Goal: Information Seeking & Learning: Learn about a topic

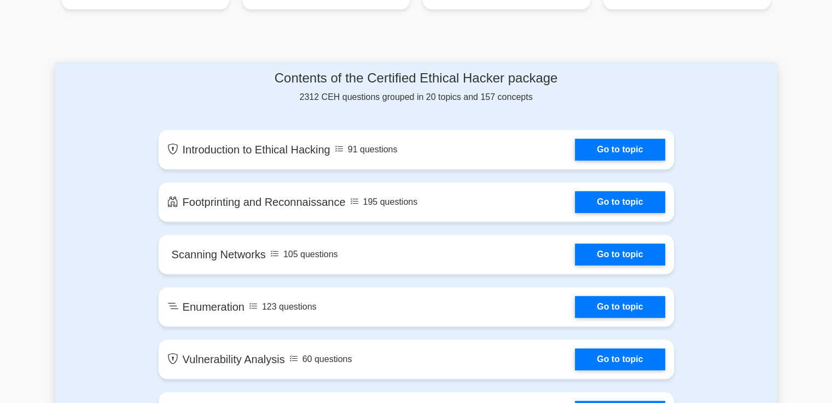
scroll to position [538, 0]
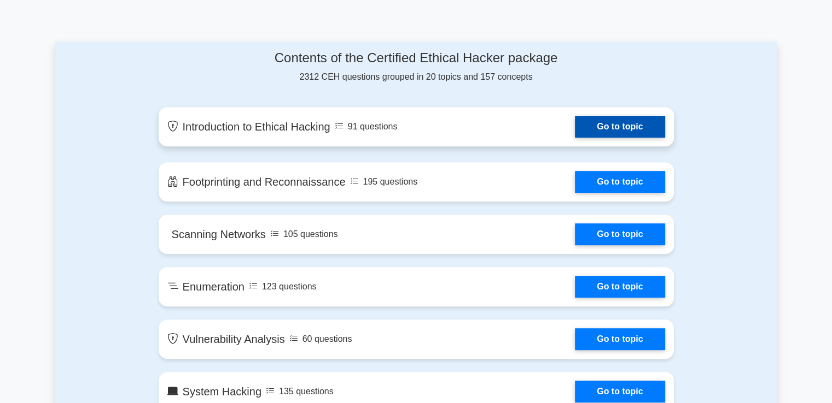
click at [629, 126] on link "Go to topic" at bounding box center [620, 127] width 90 height 22
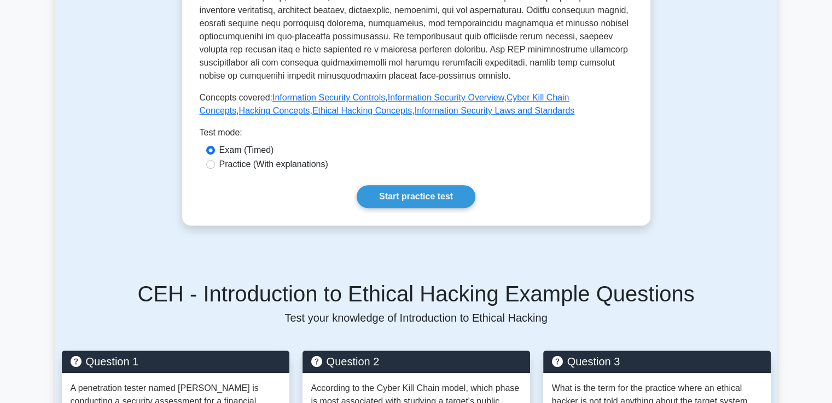
scroll to position [456, 0]
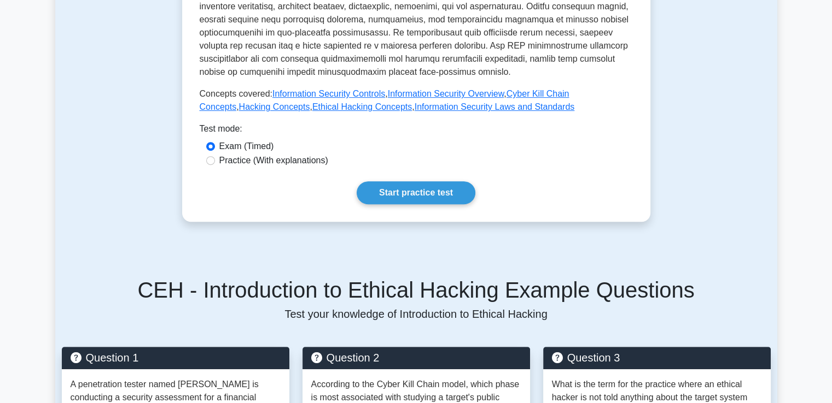
click at [215, 154] on div "Practice (With explanations)" at bounding box center [416, 160] width 420 height 13
click at [209, 156] on input "Practice (With explanations)" at bounding box center [210, 160] width 9 height 9
radio input "true"
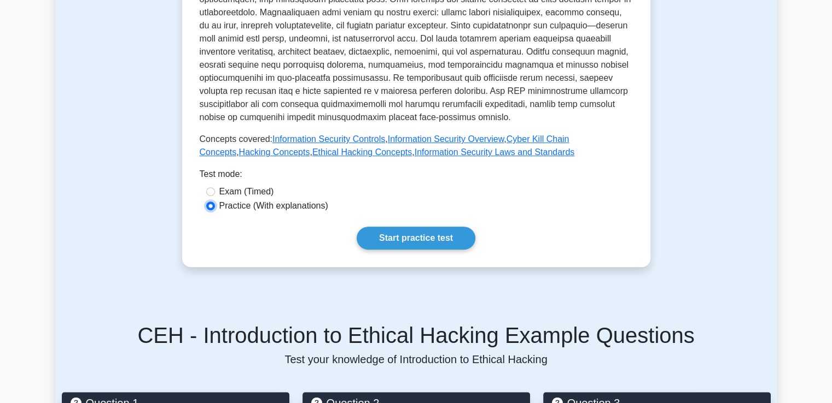
scroll to position [401, 0]
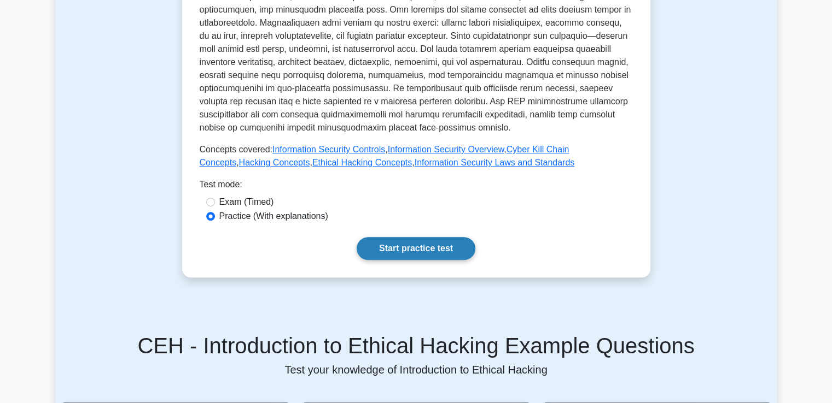
click at [381, 237] on link "Start practice test" at bounding box center [415, 248] width 119 height 23
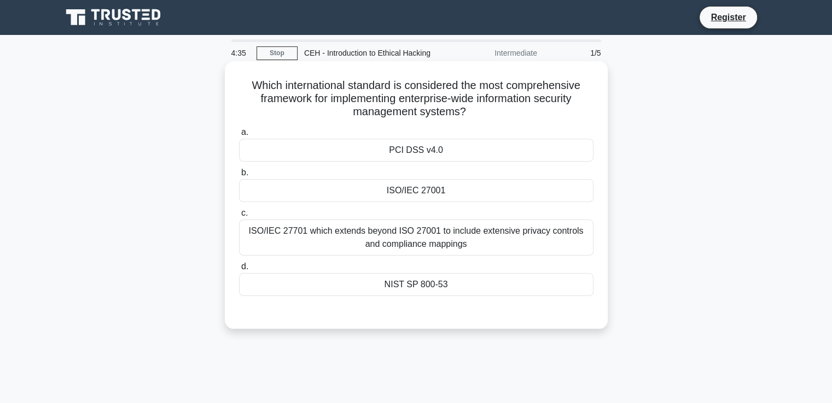
click at [399, 149] on div "PCI DSS v4.0" at bounding box center [416, 150] width 354 height 23
click at [239, 136] on input "a. PCI DSS v4.0" at bounding box center [239, 132] width 0 height 7
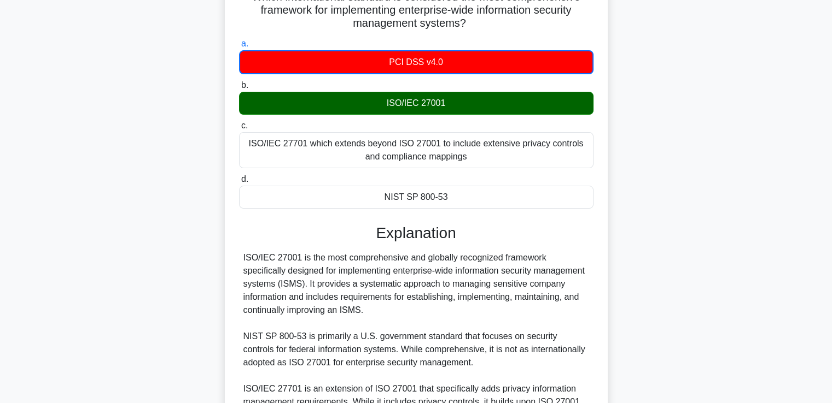
scroll to position [271, 0]
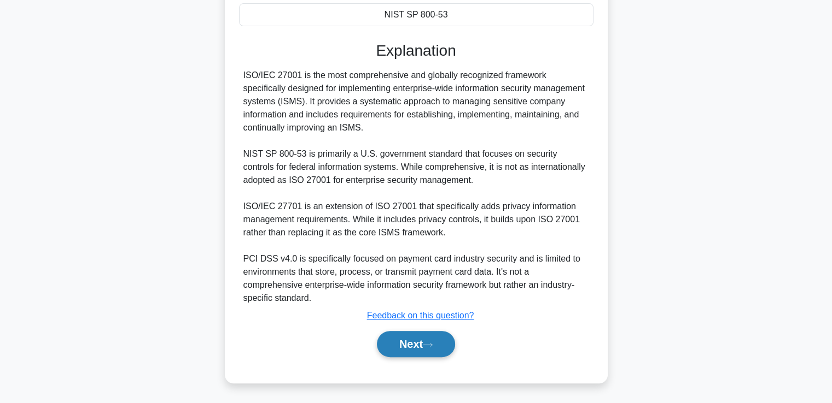
click at [401, 341] on button "Next" at bounding box center [416, 344] width 78 height 26
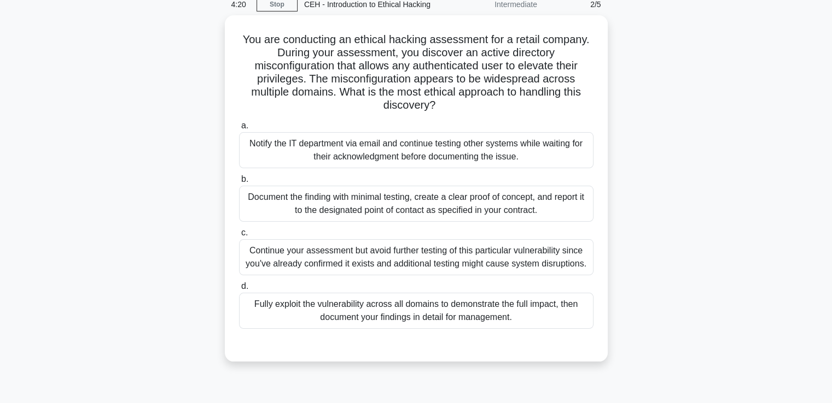
scroll to position [33, 0]
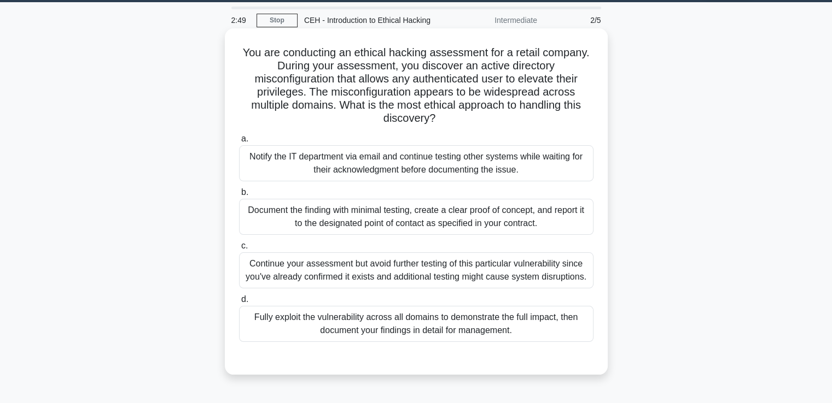
click at [317, 269] on div "Continue your assessment but avoid further testing of this particular vulnerabi…" at bounding box center [416, 271] width 354 height 36
click at [239, 250] on input "c. Continue your assessment but avoid further testing of this particular vulner…" at bounding box center [239, 246] width 0 height 7
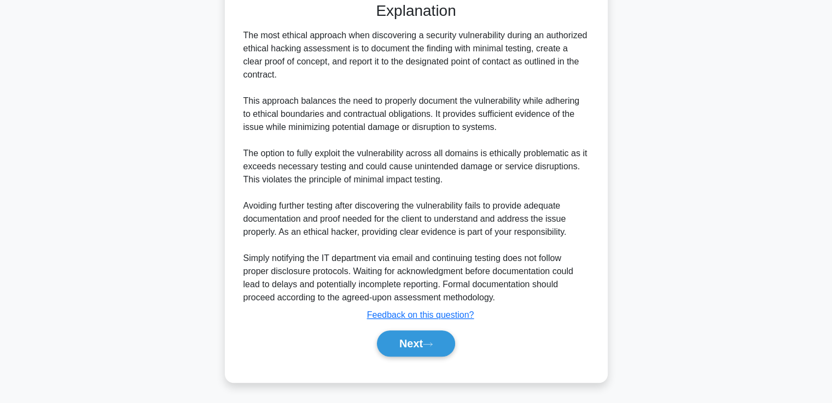
scroll to position [402, 0]
click at [391, 346] on button "Next" at bounding box center [416, 344] width 78 height 26
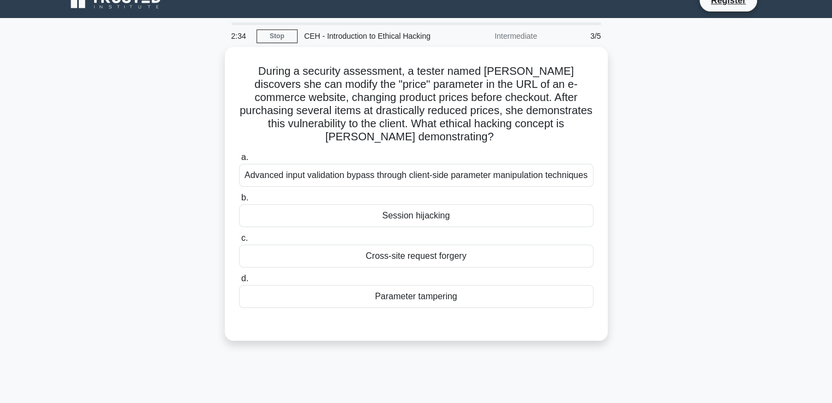
scroll to position [0, 0]
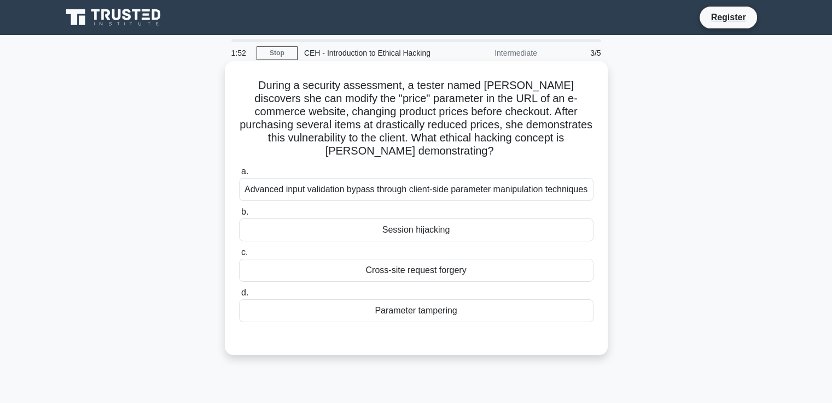
click at [441, 226] on div "Session hijacking" at bounding box center [416, 230] width 354 height 23
click at [239, 216] on input "b. Session hijacking" at bounding box center [239, 212] width 0 height 7
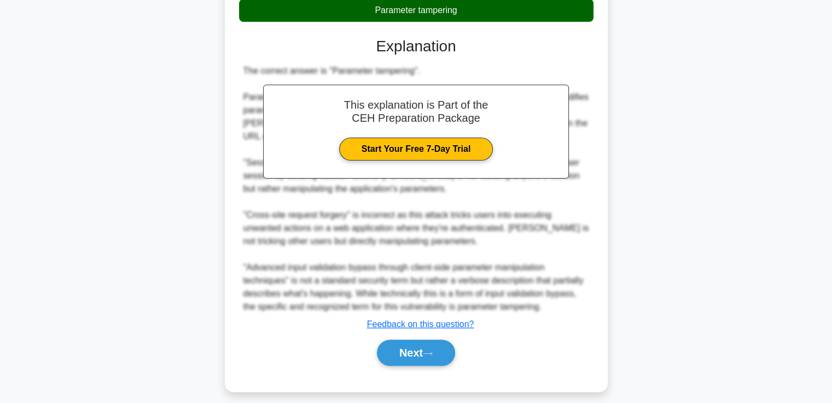
scroll to position [311, 0]
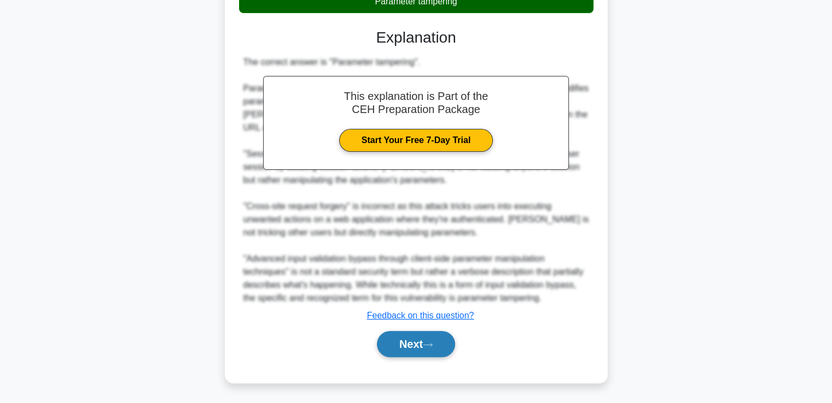
click at [398, 342] on button "Next" at bounding box center [416, 344] width 78 height 26
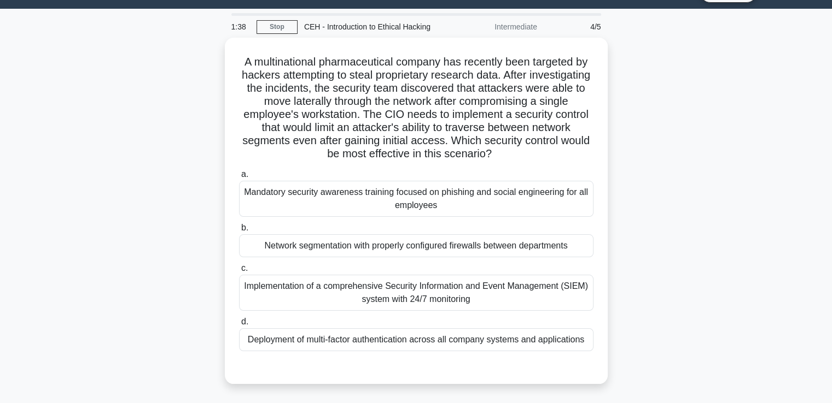
scroll to position [17, 0]
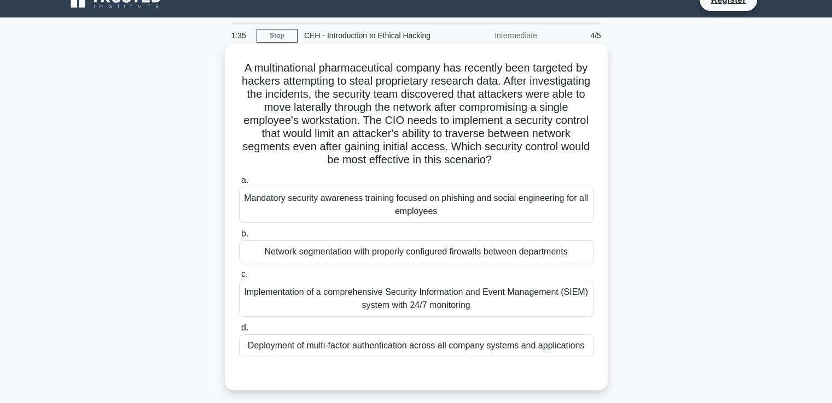
click at [429, 202] on div "Mandatory security awareness training focused on phishing and social engineerin…" at bounding box center [416, 205] width 354 height 36
click at [239, 184] on input "a. Mandatory security awareness training focused on phishing and social enginee…" at bounding box center [239, 180] width 0 height 7
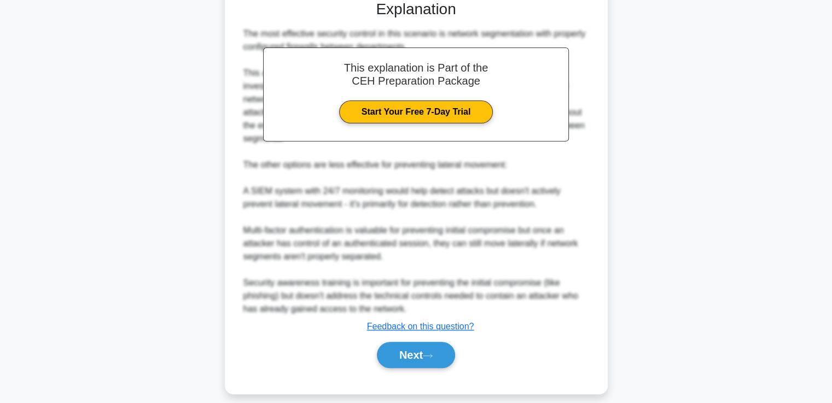
scroll to position [395, 0]
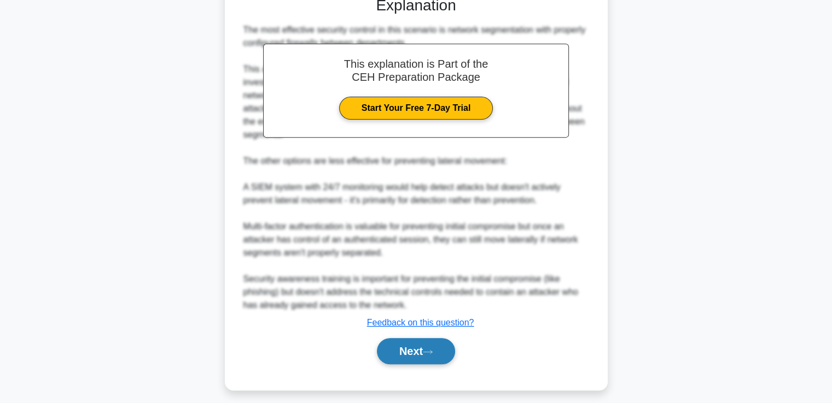
click at [406, 350] on button "Next" at bounding box center [416, 351] width 78 height 26
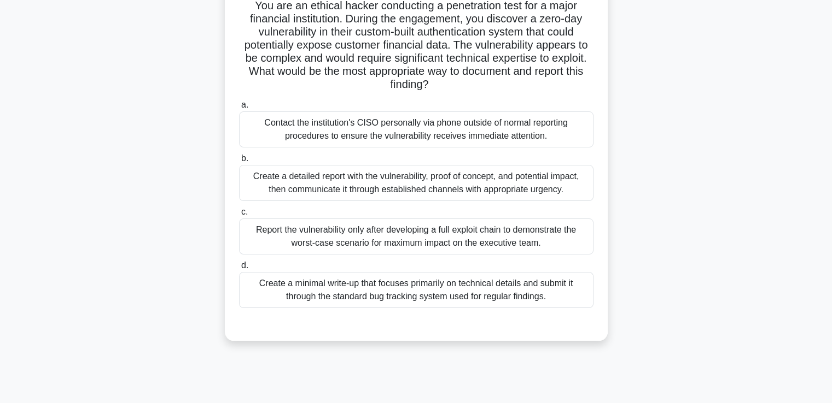
scroll to position [77, 0]
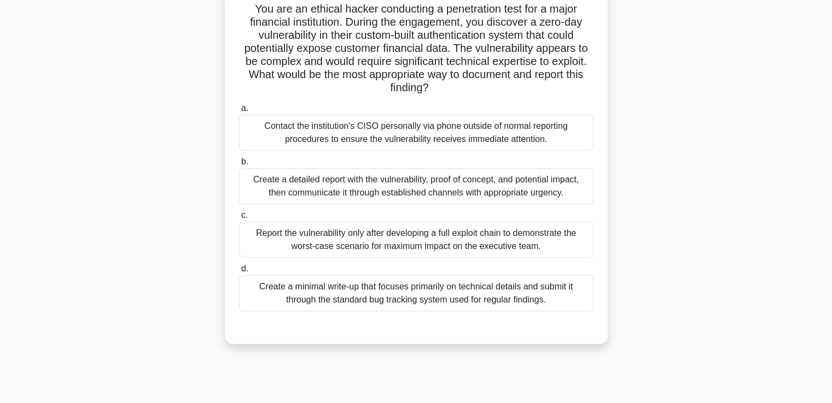
click at [412, 293] on div "Create a minimal write-up that focuses primarily on technical details and submi…" at bounding box center [416, 294] width 354 height 36
click at [239, 273] on input "d. Create a minimal write-up that focuses primarily on technical details and su…" at bounding box center [239, 269] width 0 height 7
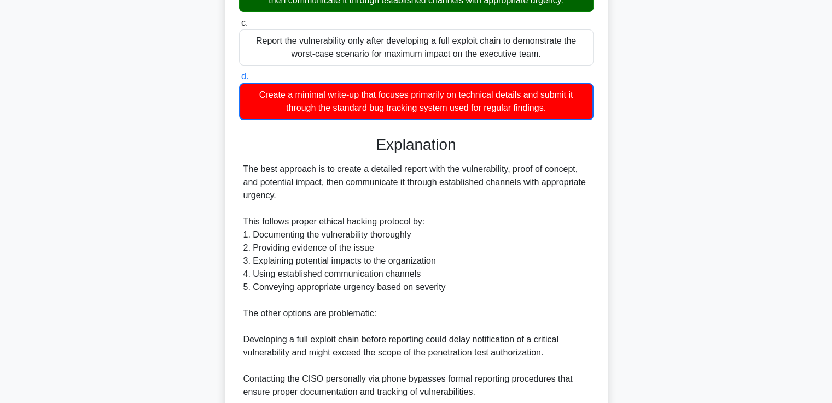
scroll to position [415, 0]
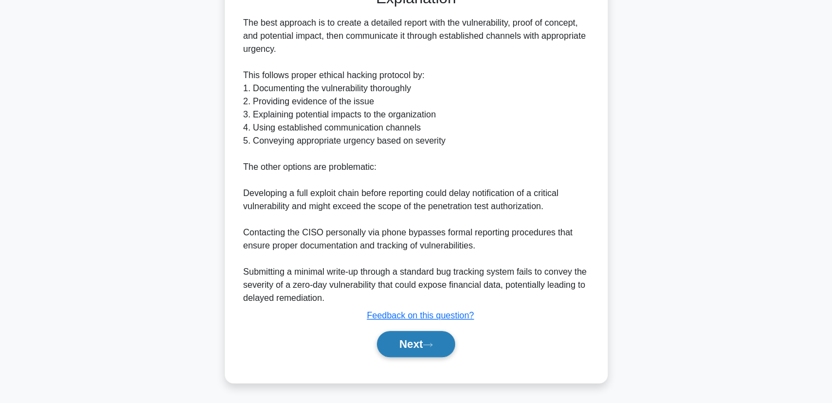
click at [412, 333] on button "Next" at bounding box center [416, 344] width 78 height 26
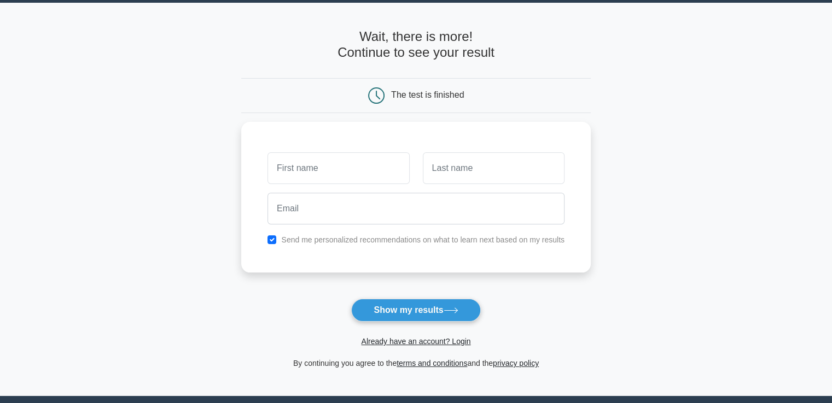
scroll to position [36, 0]
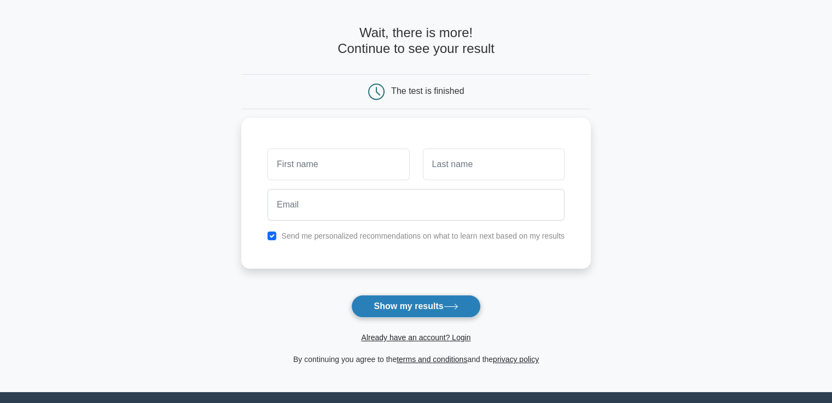
click at [414, 306] on button "Show my results" at bounding box center [415, 306] width 129 height 23
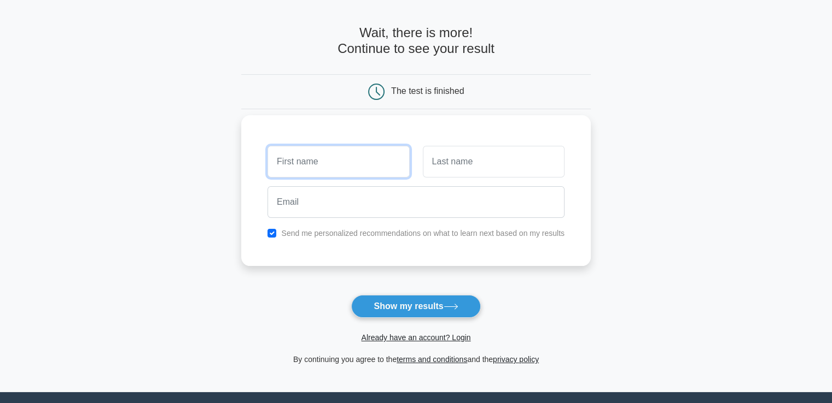
click at [398, 166] on input "text" at bounding box center [338, 162] width 142 height 32
type input "zaheda"
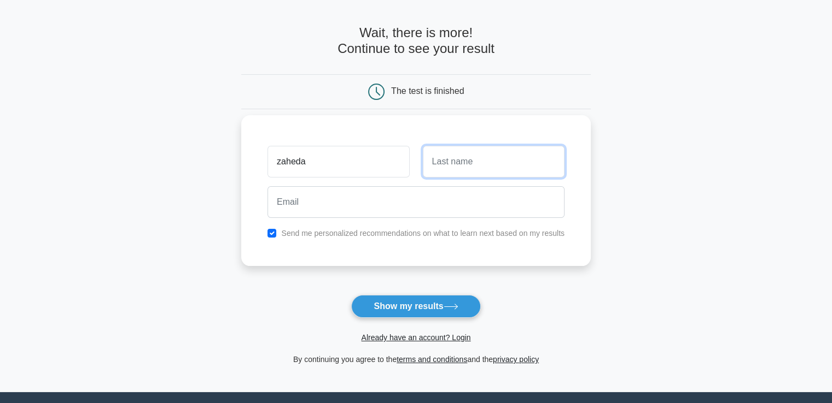
click at [444, 169] on input "text" at bounding box center [494, 162] width 142 height 32
type input "tabassum"
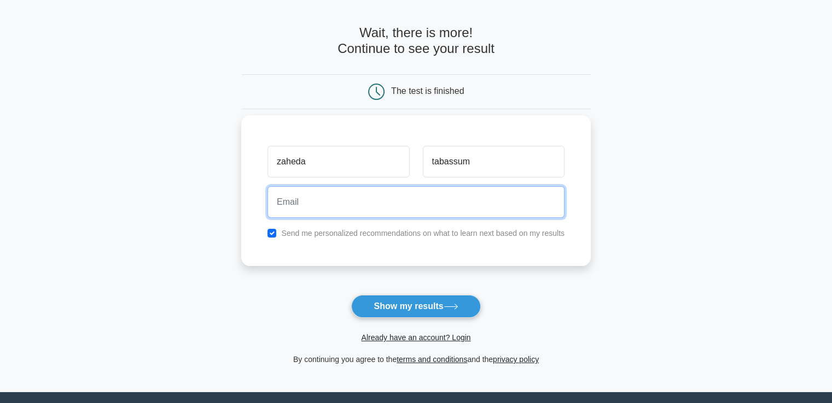
click at [437, 200] on input "email" at bounding box center [415, 202] width 297 height 32
type input "zahedat608@gmail.com"
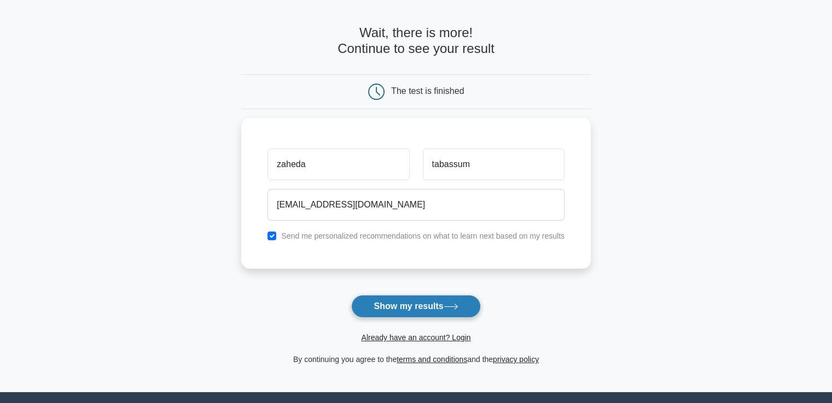
click at [400, 308] on button "Show my results" at bounding box center [415, 306] width 129 height 23
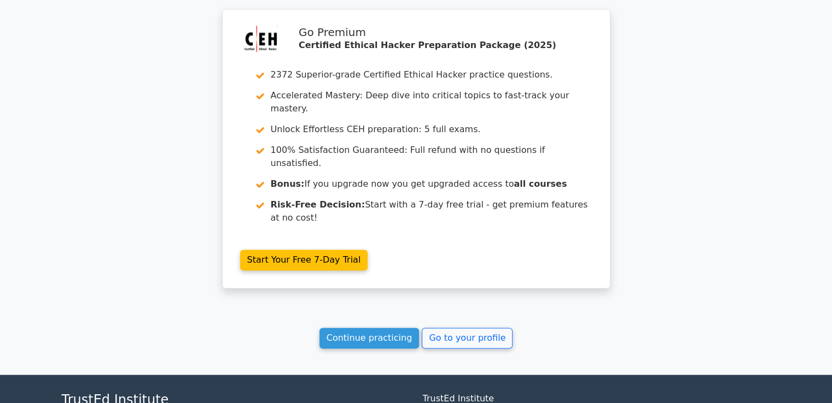
scroll to position [1636, 0]
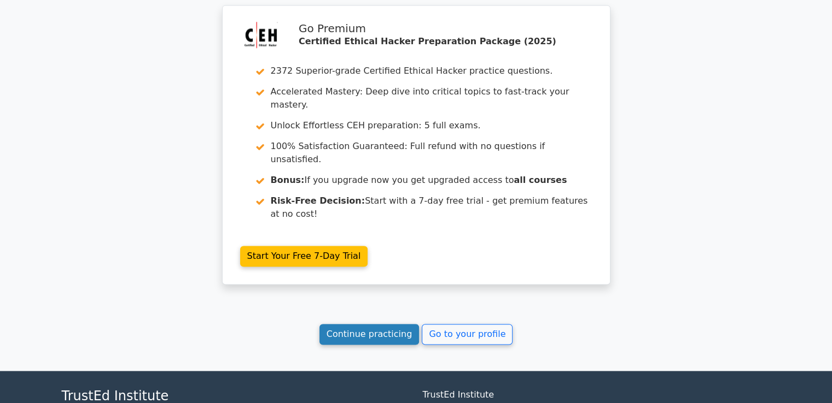
click at [393, 324] on link "Continue practicing" at bounding box center [369, 334] width 100 height 21
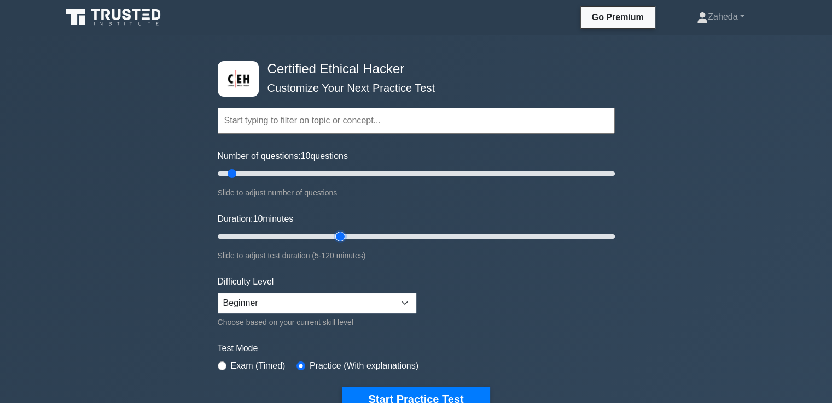
type input "40"
click at [340, 239] on input "Duration: 10 minutes" at bounding box center [416, 236] width 397 height 13
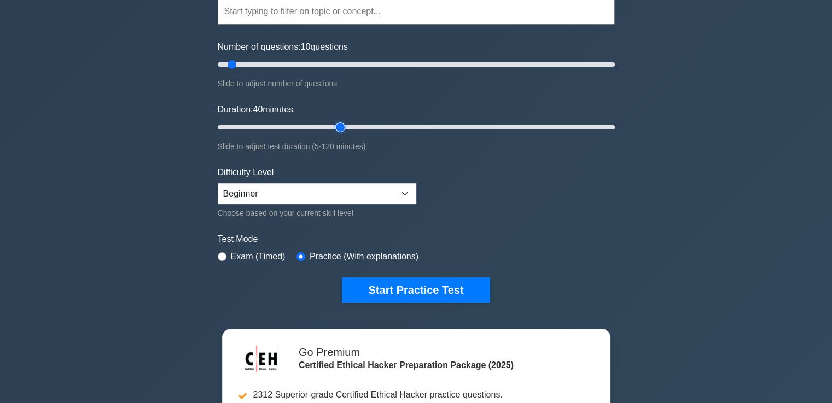
scroll to position [110, 0]
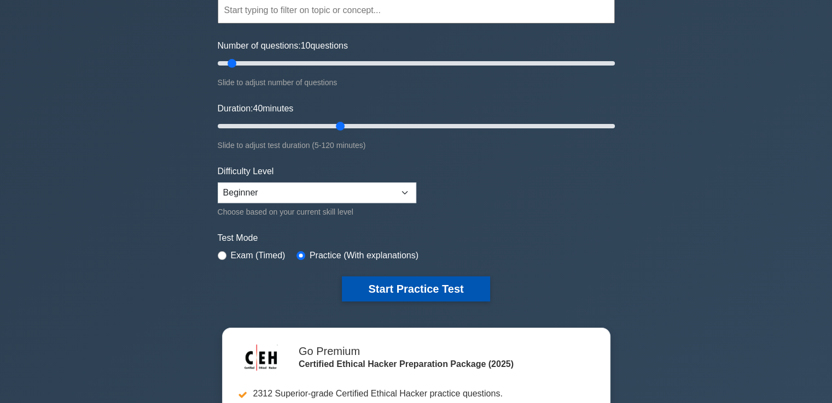
click at [374, 286] on button "Start Practice Test" at bounding box center [416, 289] width 148 height 25
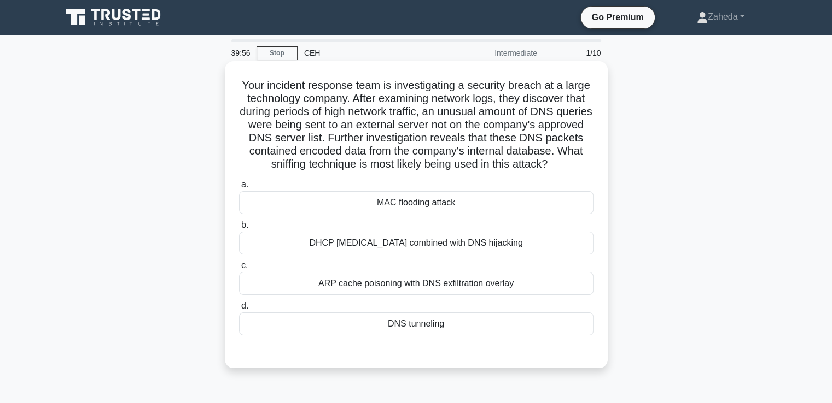
click at [396, 241] on div "DHCP starvation combined with DNS hijacking" at bounding box center [416, 243] width 354 height 23
click at [239, 229] on input "b. DHCP starvation combined with DNS hijacking" at bounding box center [239, 225] width 0 height 7
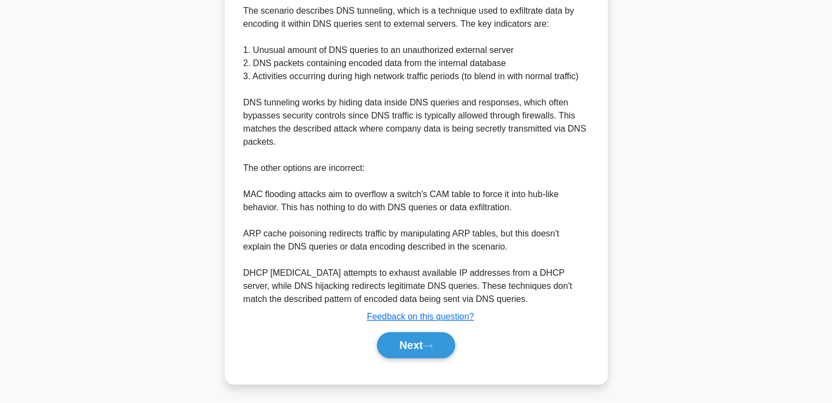
scroll to position [376, 0]
click at [407, 340] on button "Next" at bounding box center [416, 344] width 78 height 26
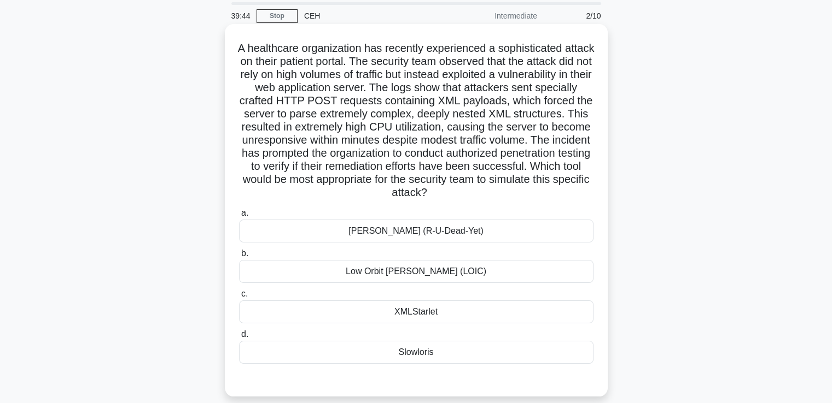
scroll to position [37, 0]
click at [392, 307] on div "XMLStarlet" at bounding box center [416, 312] width 354 height 23
click at [239, 298] on input "c. XMLStarlet" at bounding box center [239, 294] width 0 height 7
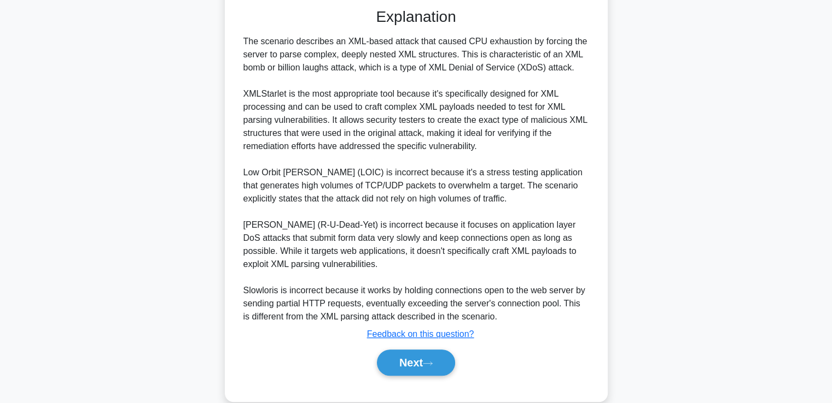
scroll to position [428, 0]
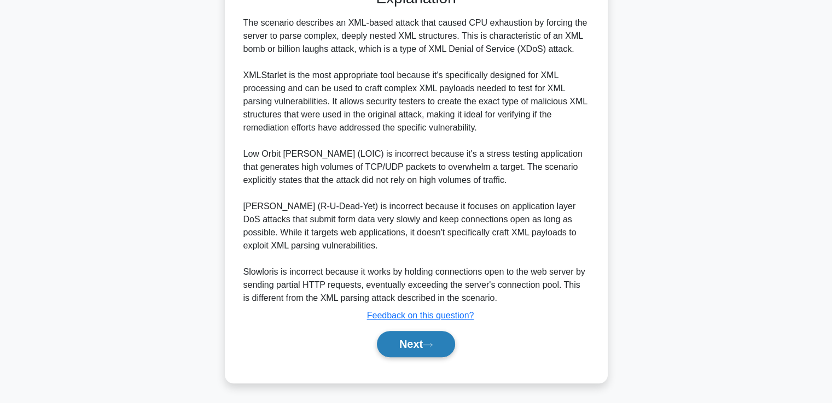
click at [405, 340] on button "Next" at bounding box center [416, 344] width 78 height 26
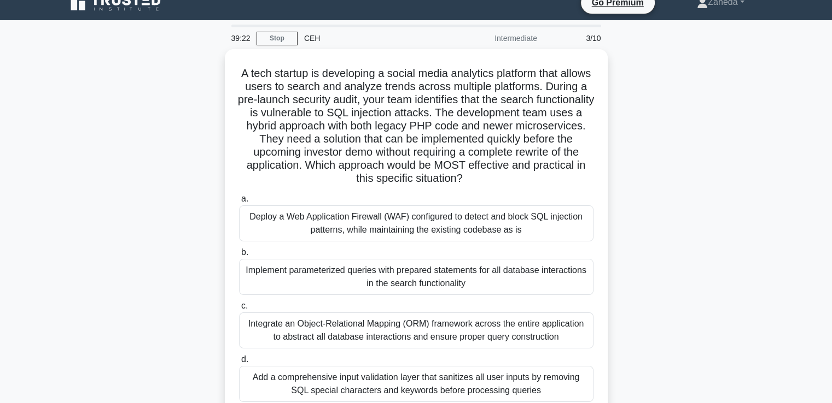
scroll to position [5, 0]
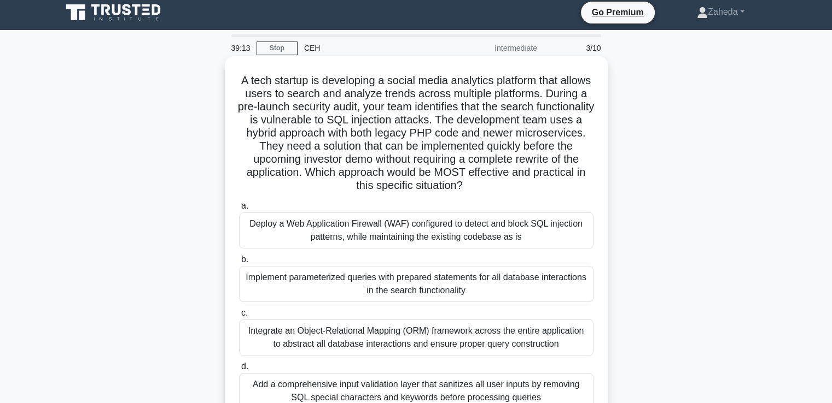
click at [409, 241] on div "Deploy a Web Application Firewall (WAF) configured to detect and block SQL inje…" at bounding box center [416, 231] width 354 height 36
click at [239, 210] on input "a. Deploy a Web Application Firewall (WAF) configured to detect and block SQL i…" at bounding box center [239, 206] width 0 height 7
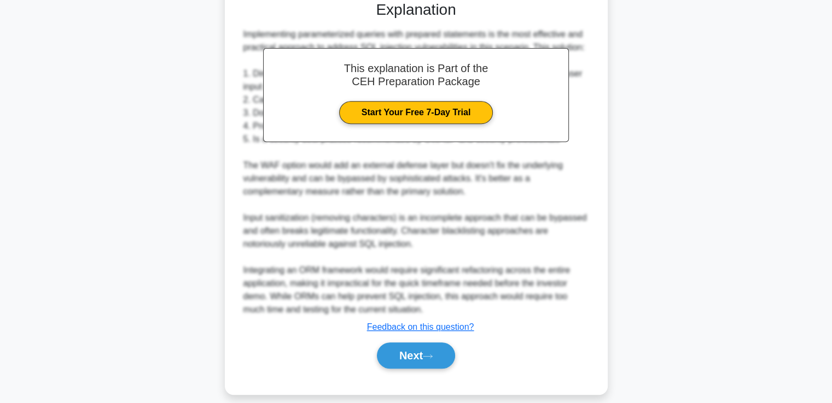
scroll to position [442, 0]
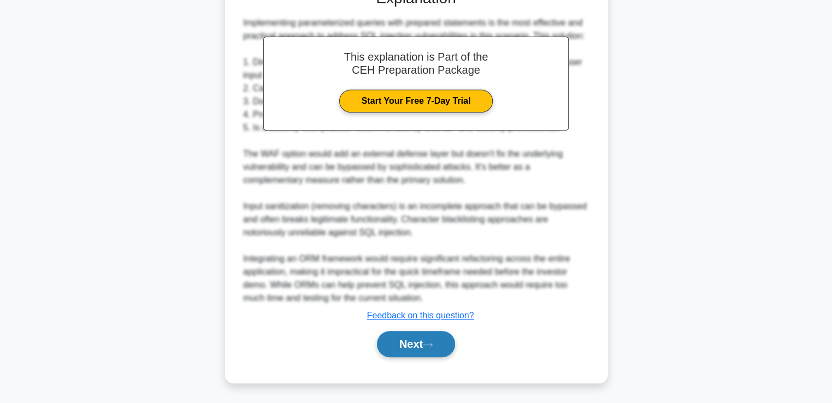
click at [411, 348] on button "Next" at bounding box center [416, 344] width 78 height 26
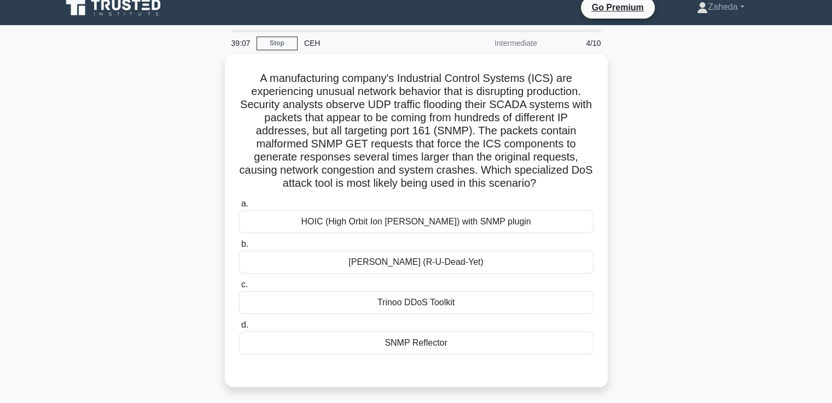
scroll to position [4, 0]
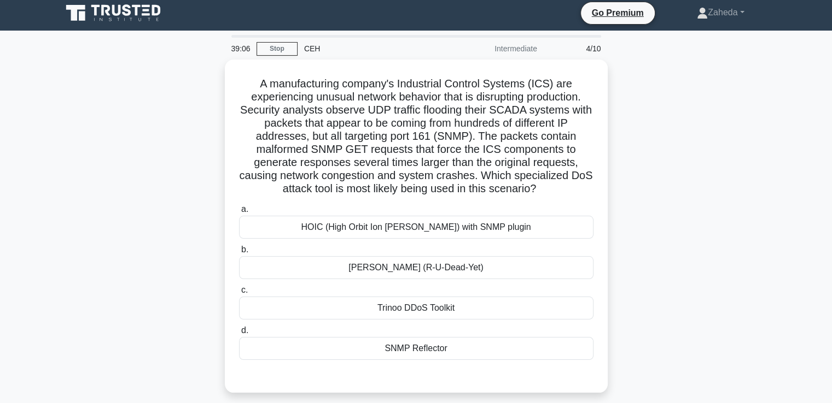
click at [411, 348] on div "SNMP Reflector" at bounding box center [416, 348] width 354 height 23
click at [239, 335] on input "d. SNMP Reflector" at bounding box center [239, 330] width 0 height 7
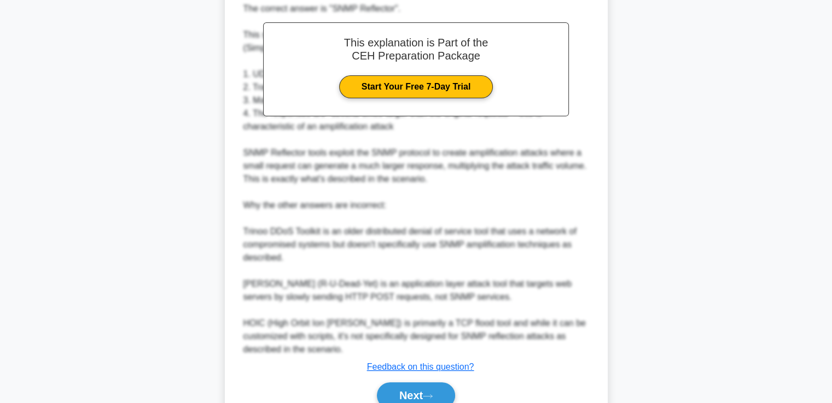
scroll to position [454, 0]
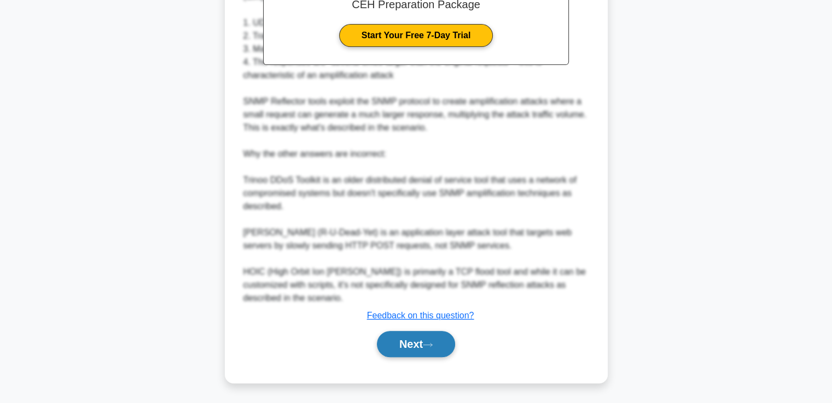
click at [432, 342] on icon at bounding box center [428, 345] width 10 height 6
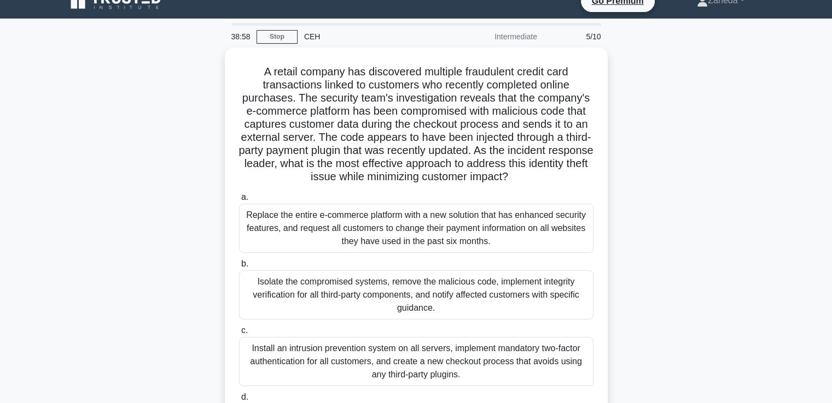
scroll to position [0, 0]
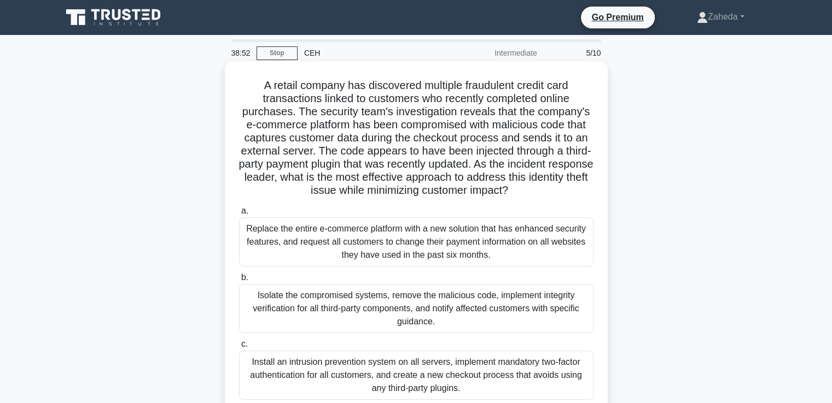
click at [429, 369] on div "Install an intrusion prevention system on all servers, implement mandatory two-…" at bounding box center [416, 375] width 354 height 49
click at [239, 348] on input "c. Install an intrusion prevention system on all servers, implement mandatory t…" at bounding box center [239, 344] width 0 height 7
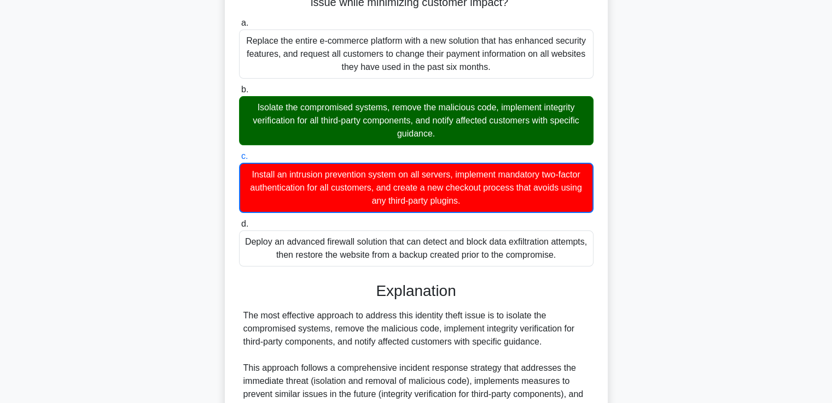
scroll to position [520, 0]
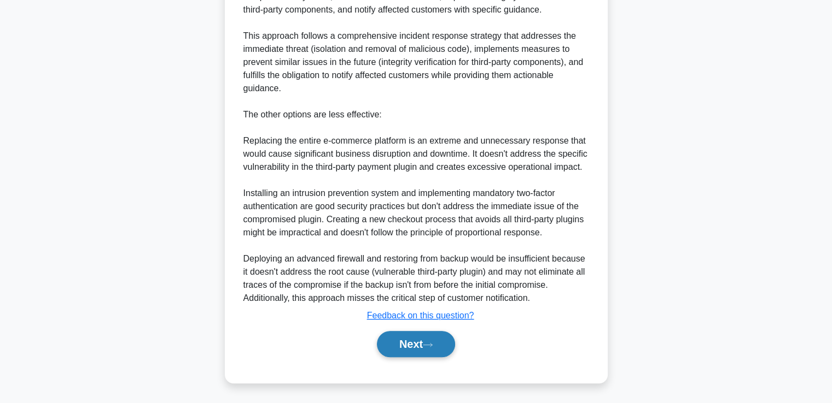
click at [428, 346] on icon at bounding box center [428, 345] width 10 height 6
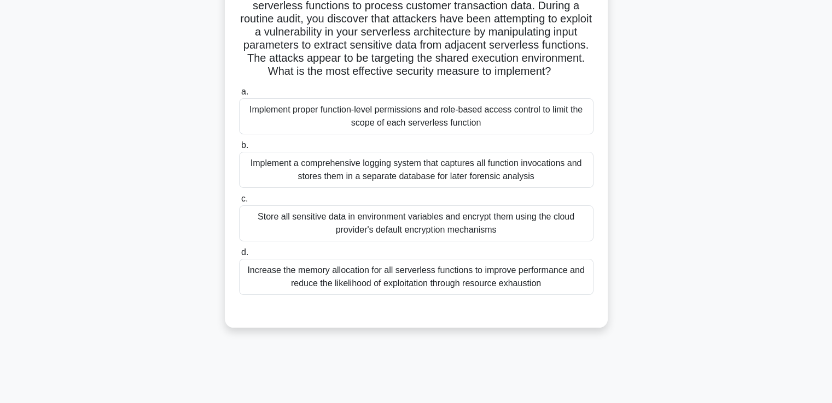
scroll to position [92, 0]
click at [427, 182] on div "Implement a comprehensive logging system that captures all function invocations…" at bounding box center [416, 171] width 354 height 36
click at [239, 150] on input "b. Implement a comprehensive logging system that captures all function invocati…" at bounding box center [239, 146] width 0 height 7
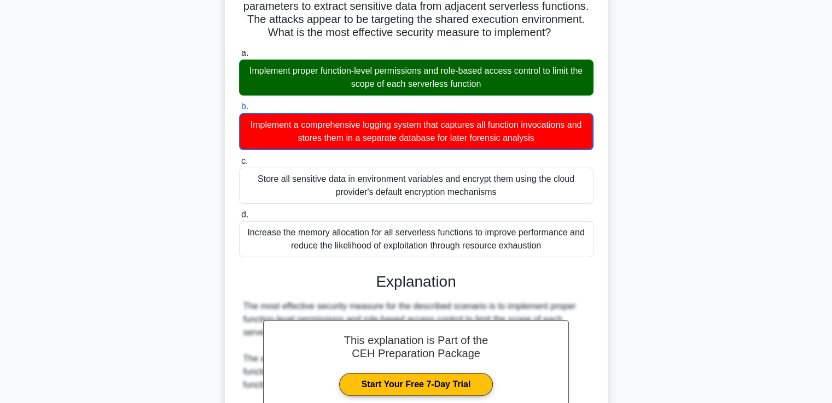
scroll to position [481, 0]
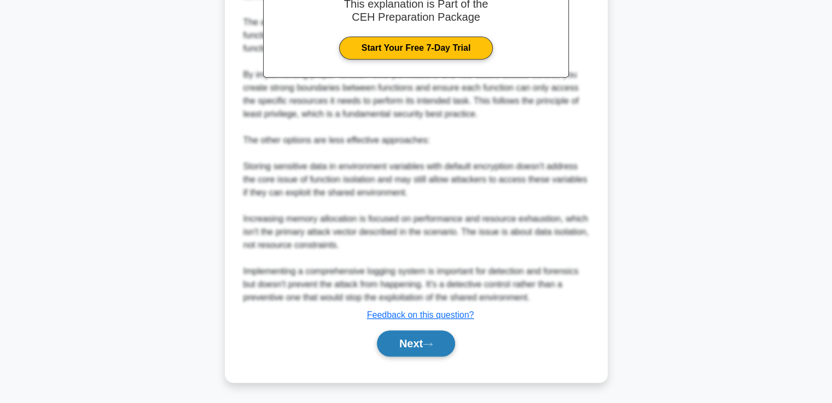
click at [430, 348] on button "Next" at bounding box center [416, 344] width 78 height 26
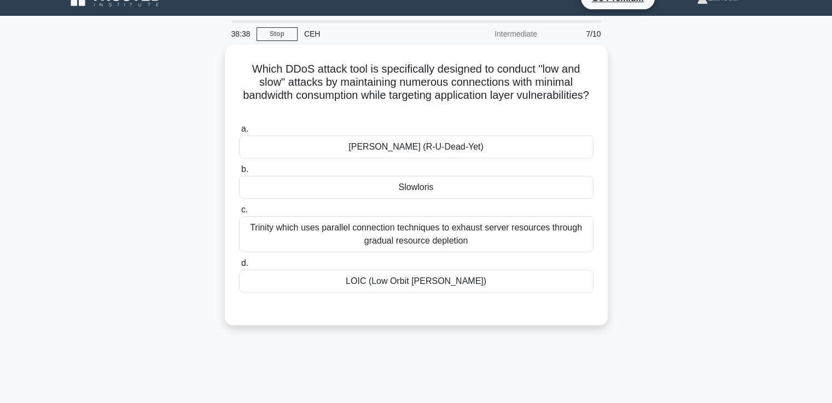
scroll to position [0, 0]
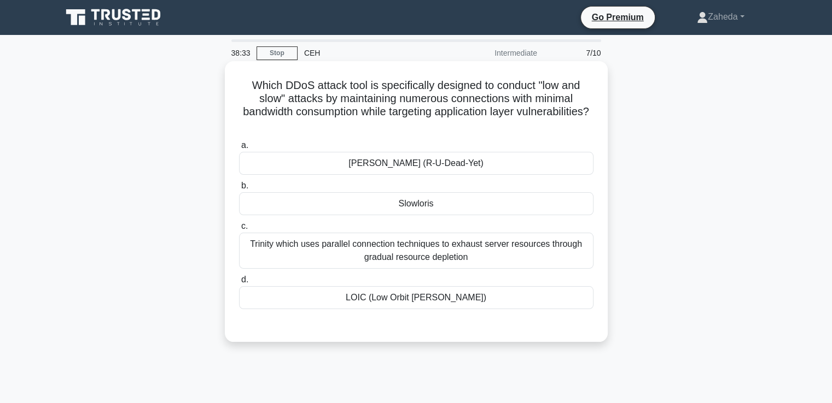
click at [429, 255] on div "Trinity which uses parallel connection techniques to exhaust server resources t…" at bounding box center [416, 251] width 354 height 36
click at [239, 230] on input "c. Trinity which uses parallel connection techniques to exhaust server resource…" at bounding box center [239, 226] width 0 height 7
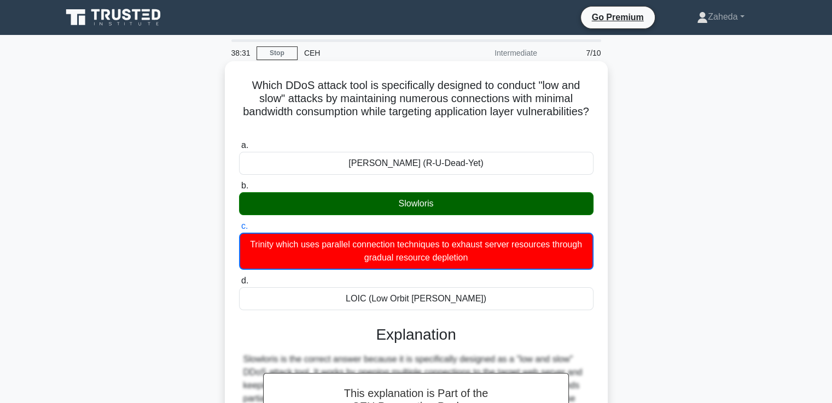
scroll to position [297, 0]
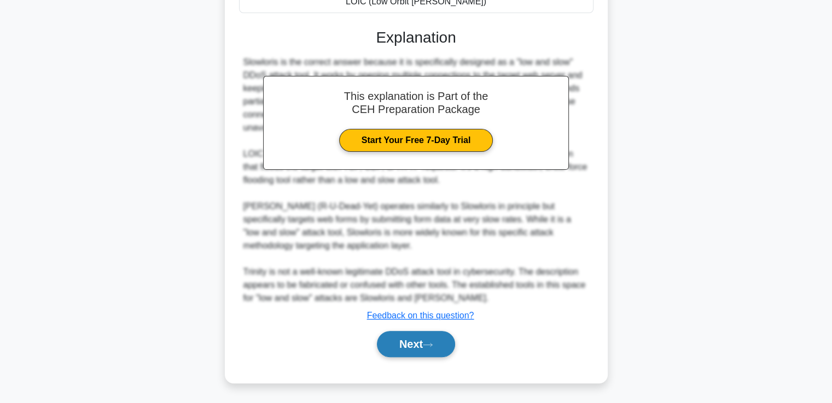
click at [429, 341] on button "Next" at bounding box center [416, 344] width 78 height 26
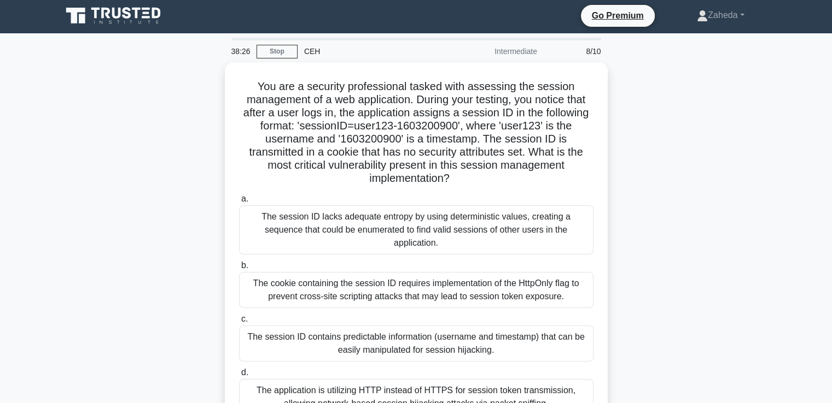
scroll to position [0, 0]
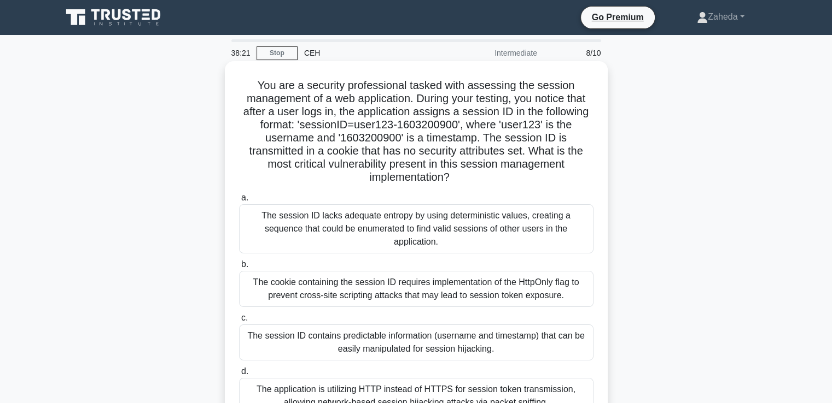
click at [442, 285] on div "The cookie containing the session ID requires implementation of the HttpOnly fl…" at bounding box center [416, 289] width 354 height 36
click at [239, 268] on input "b. The cookie containing the session ID requires implementation of the HttpOnly…" at bounding box center [239, 264] width 0 height 7
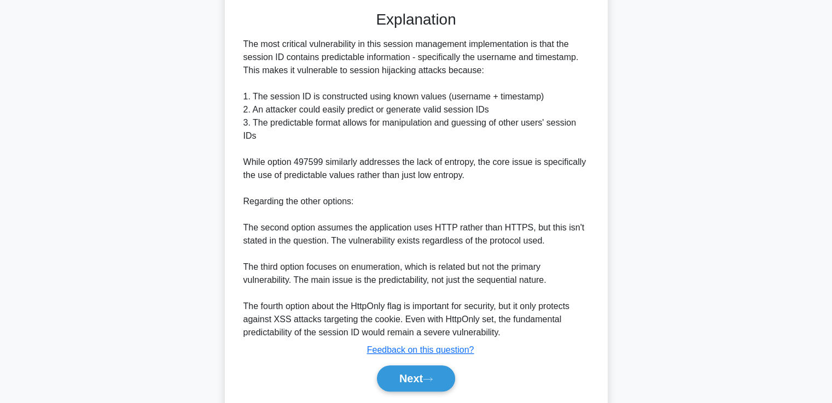
scroll to position [442, 0]
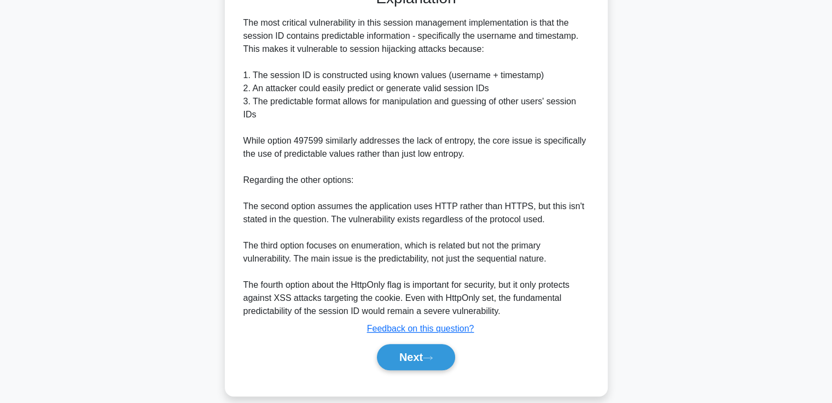
click at [432, 355] on icon at bounding box center [428, 358] width 10 height 6
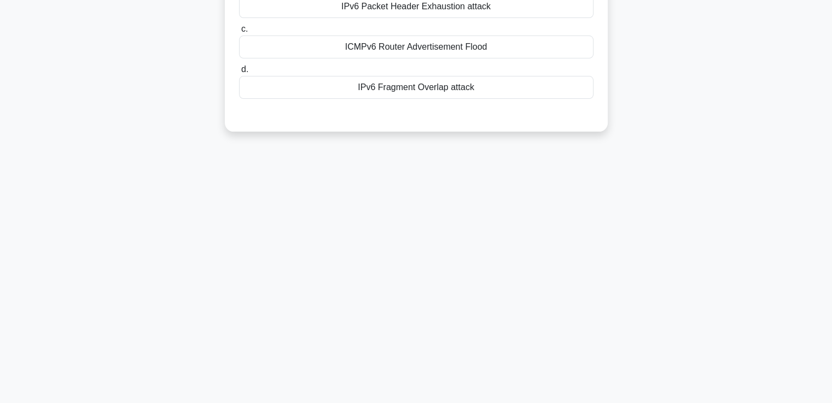
scroll to position [0, 0]
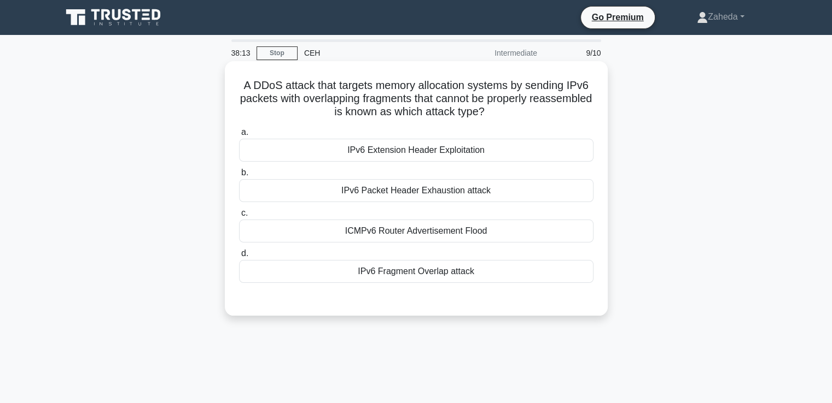
click at [446, 191] on div "IPv6 Packet Header Exhaustion attack" at bounding box center [416, 190] width 354 height 23
click at [239, 177] on input "b. IPv6 Packet Header Exhaustion attack" at bounding box center [239, 172] width 0 height 7
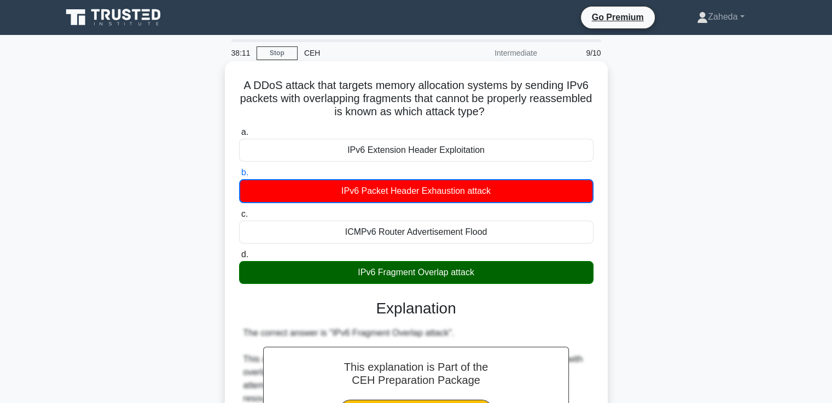
scroll to position [245, 0]
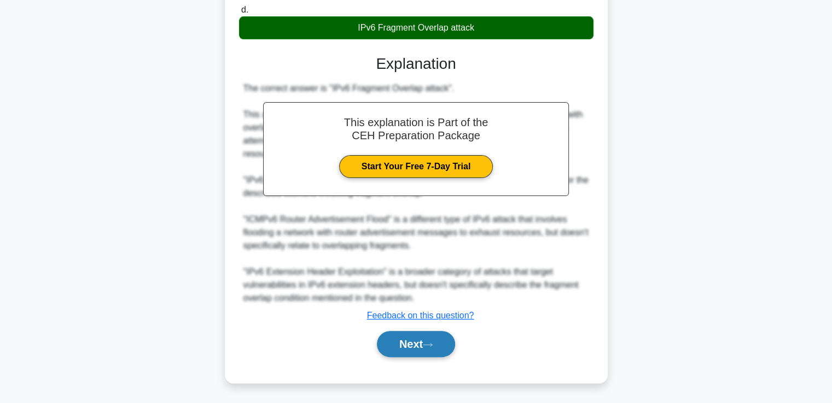
click at [447, 347] on button "Next" at bounding box center [416, 344] width 78 height 26
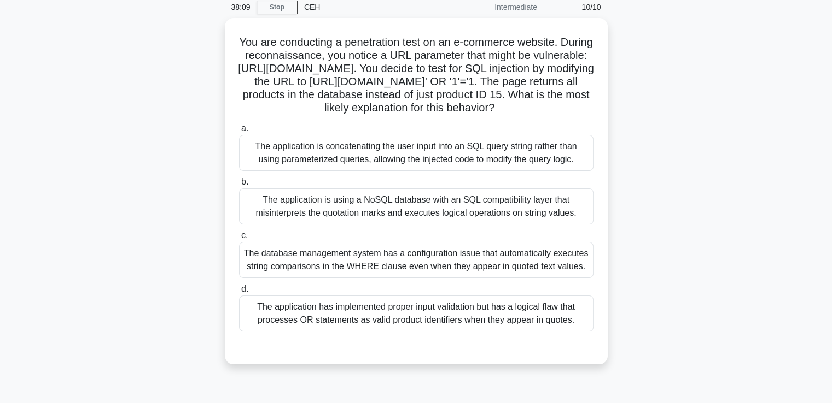
scroll to position [0, 0]
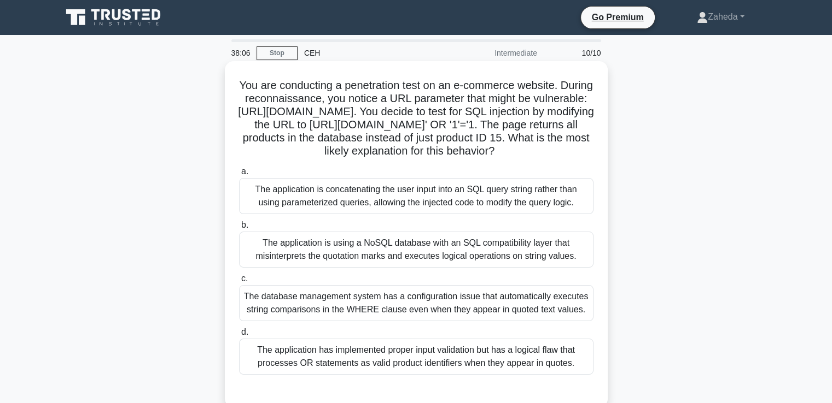
click at [446, 360] on div "The application has implemented proper input validation but has a logical flaw …" at bounding box center [416, 357] width 354 height 36
click at [239, 336] on input "d. The application has implemented proper input validation but has a logical fl…" at bounding box center [239, 332] width 0 height 7
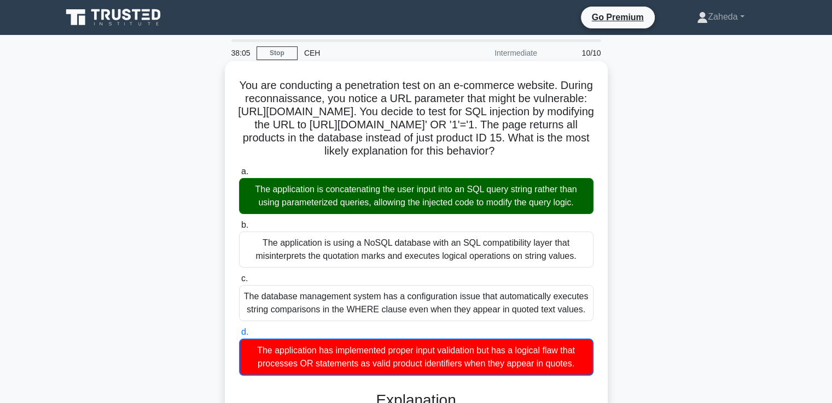
scroll to position [442, 0]
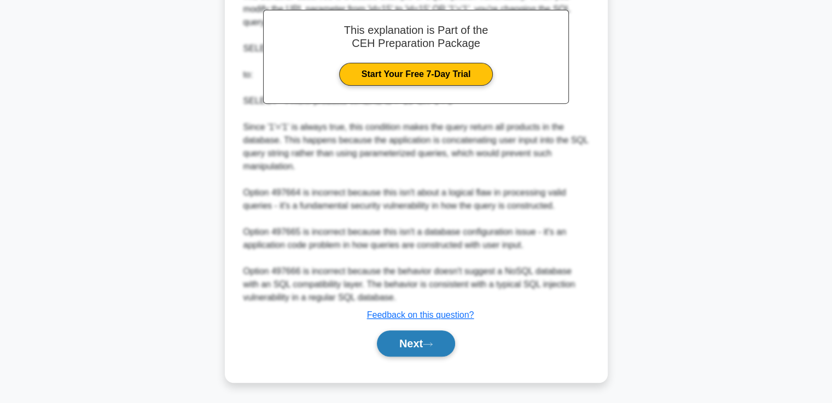
click at [428, 344] on icon at bounding box center [428, 345] width 10 height 6
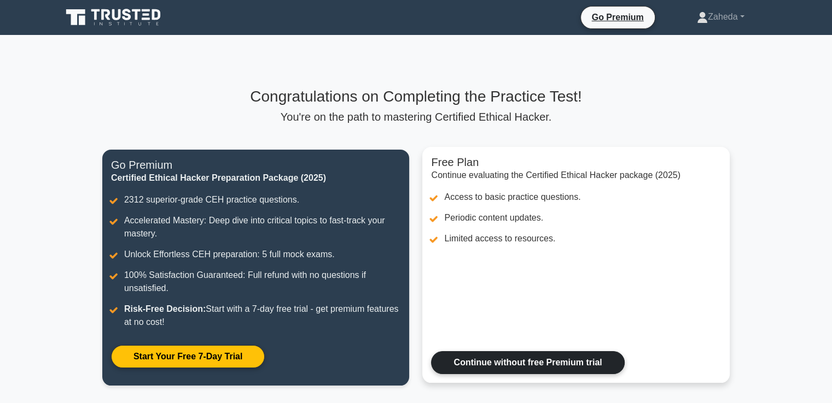
click at [521, 360] on link "Continue without free Premium trial" at bounding box center [527, 363] width 193 height 23
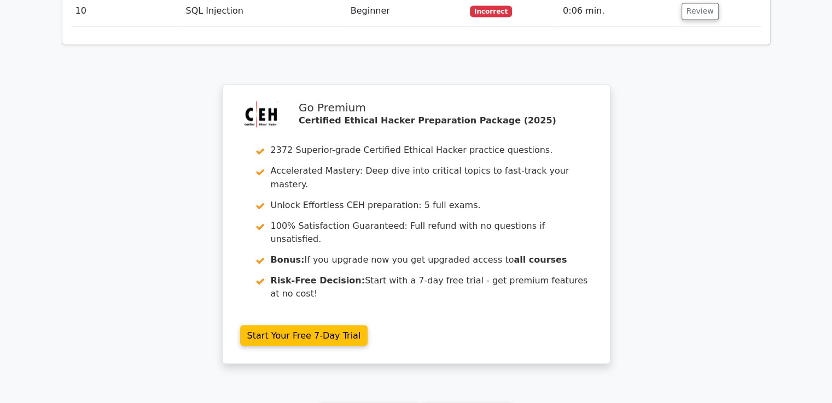
scroll to position [1907, 0]
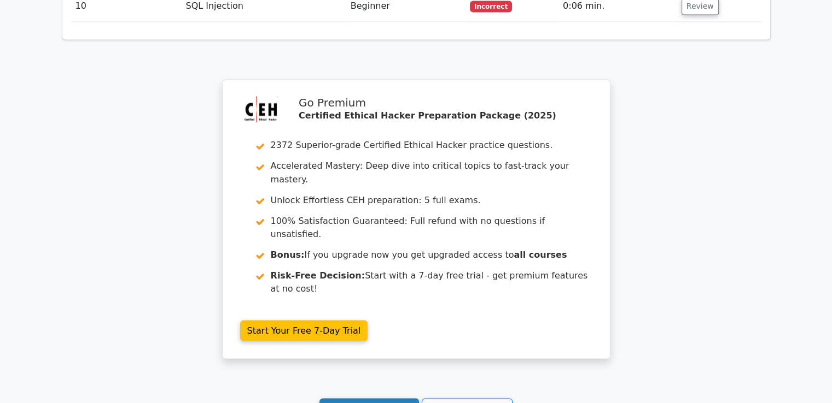
click at [392, 399] on link "Continue practicing" at bounding box center [369, 409] width 100 height 21
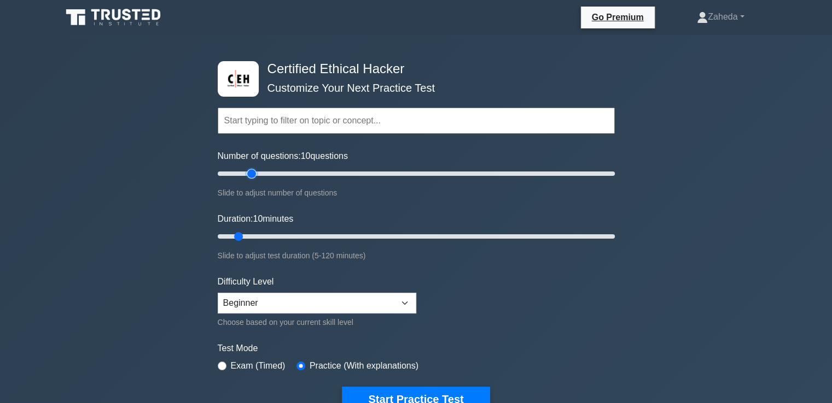
click at [256, 172] on input "Number of questions: 10 questions" at bounding box center [416, 173] width 397 height 13
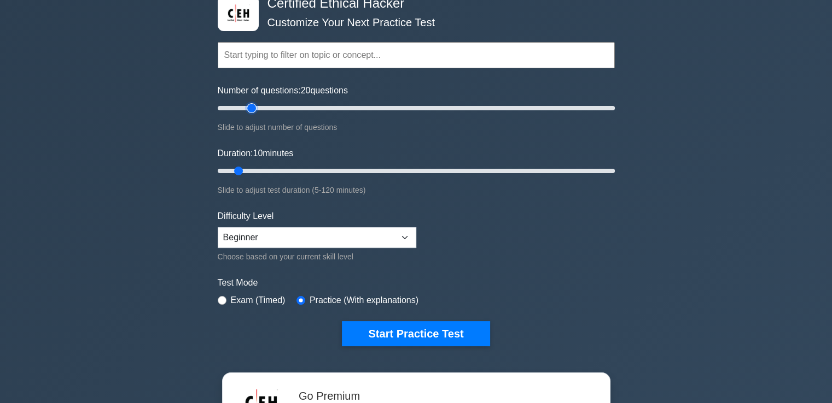
scroll to position [58, 0]
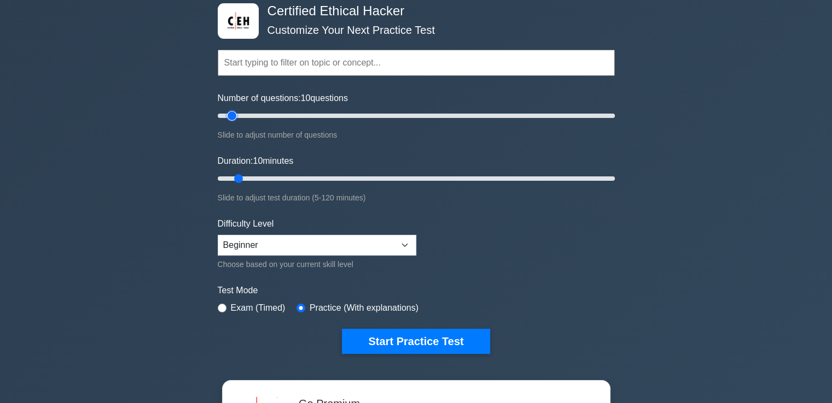
click at [229, 116] on input "Number of questions: 10 questions" at bounding box center [416, 115] width 397 height 13
type input "5"
click at [225, 116] on input "Number of questions: 5 questions" at bounding box center [416, 115] width 397 height 13
type input "25"
click at [282, 178] on input "Duration: 25 minutes" at bounding box center [416, 178] width 397 height 13
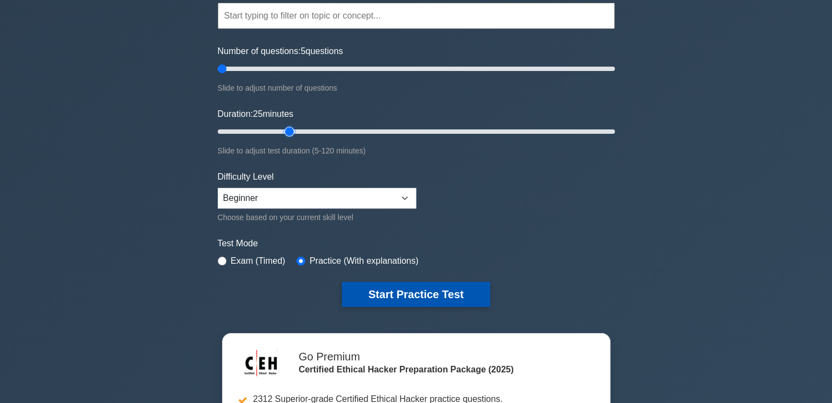
scroll to position [106, 0]
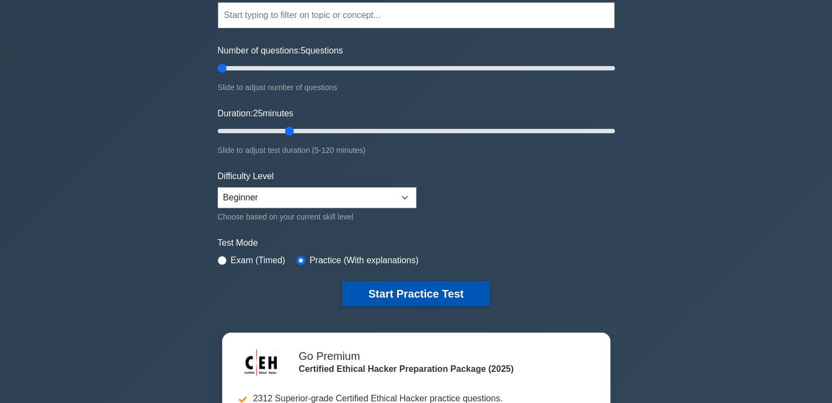
click at [410, 298] on button "Start Practice Test" at bounding box center [416, 294] width 148 height 25
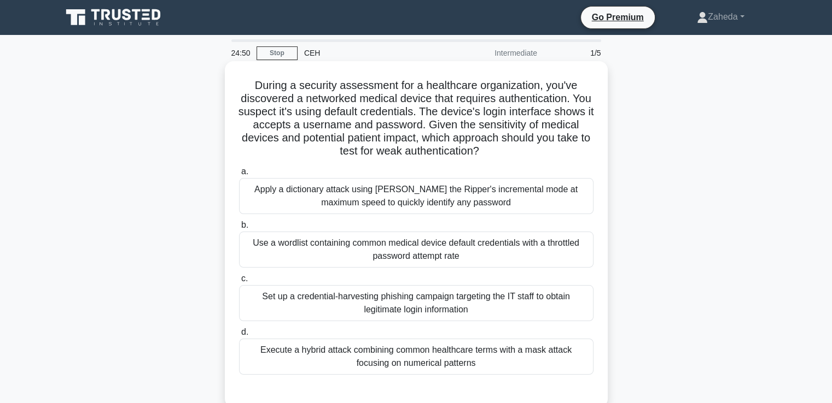
click at [385, 248] on div "Use a wordlist containing common medical device default credentials with a thro…" at bounding box center [416, 250] width 354 height 36
click at [239, 229] on input "b. Use a wordlist containing common medical device default credentials with a t…" at bounding box center [239, 225] width 0 height 7
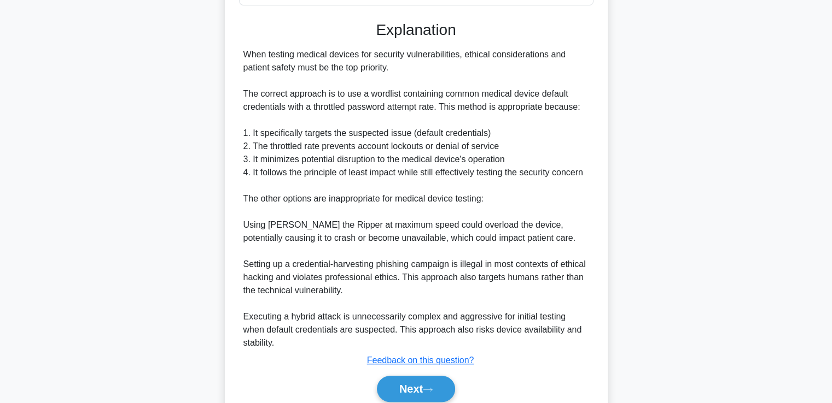
scroll to position [401, 0]
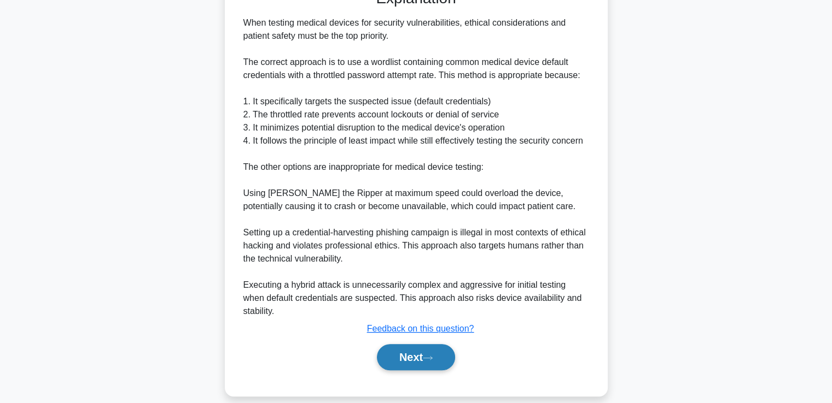
click at [426, 355] on icon at bounding box center [428, 358] width 10 height 6
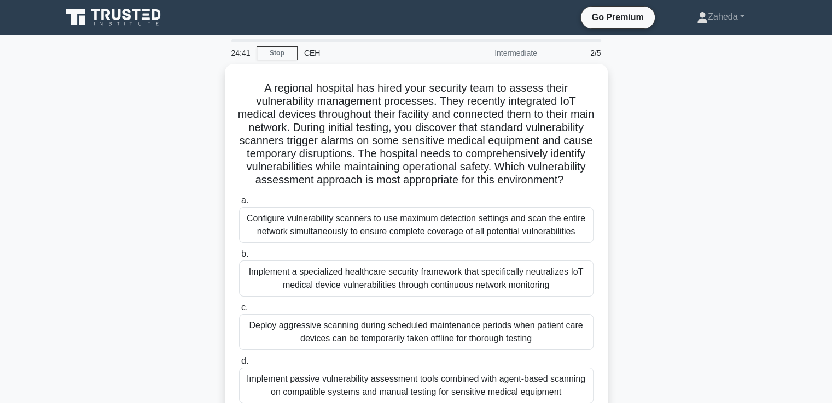
scroll to position [0, 0]
click at [426, 345] on div "Deploy aggressive scanning during scheduled maintenance periods when patient ca…" at bounding box center [416, 332] width 354 height 36
click at [239, 312] on input "c. Deploy aggressive scanning during scheduled maintenance periods when patient…" at bounding box center [239, 308] width 0 height 7
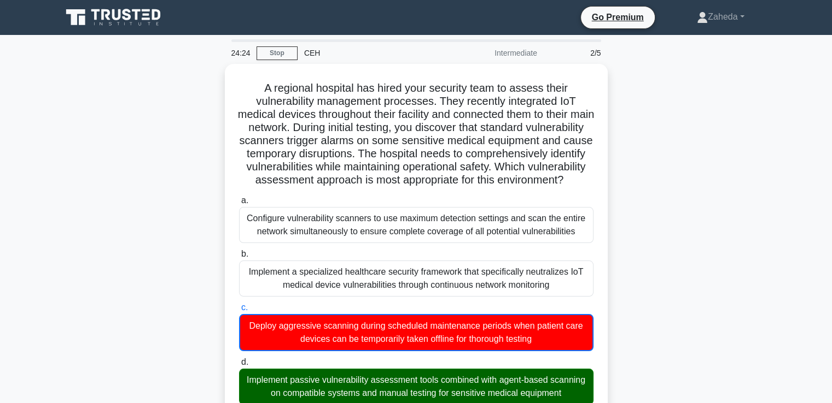
scroll to position [534, 0]
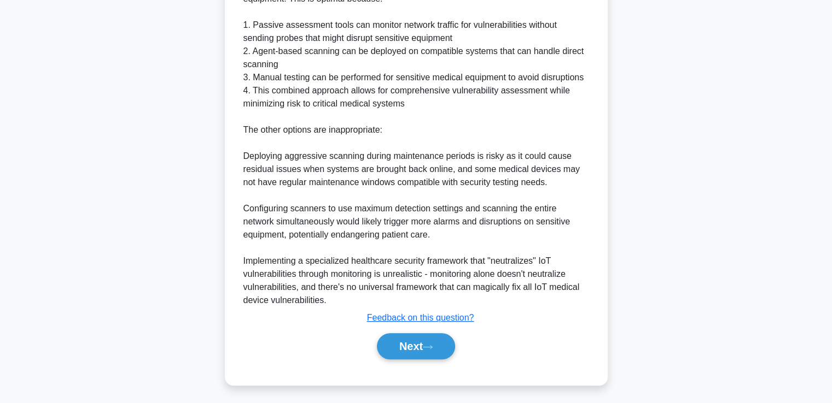
click at [426, 345] on icon at bounding box center [428, 347] width 10 height 6
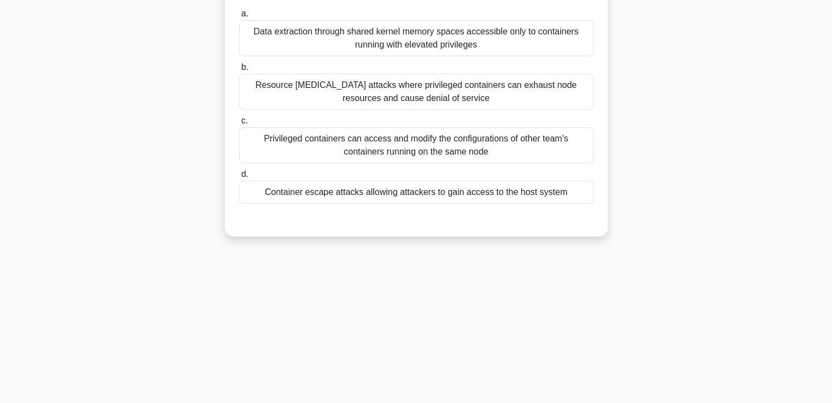
scroll to position [0, 0]
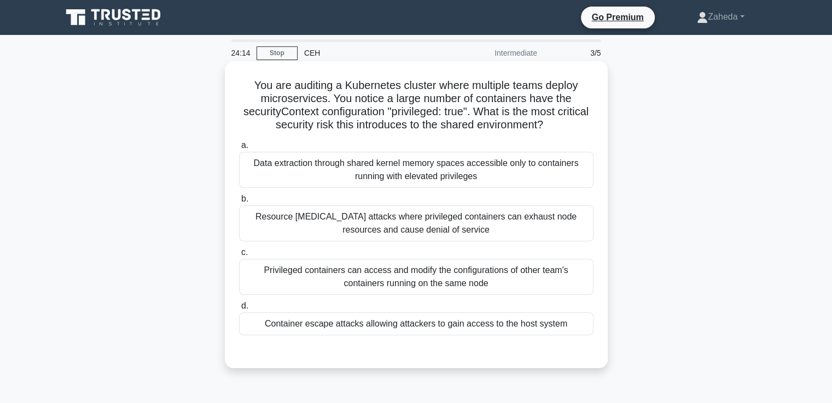
click at [433, 179] on div "Data extraction through shared kernel memory spaces accessible only to containe…" at bounding box center [416, 170] width 354 height 36
click at [239, 149] on input "a. Data extraction through shared kernel memory spaces accessible only to conta…" at bounding box center [239, 145] width 0 height 7
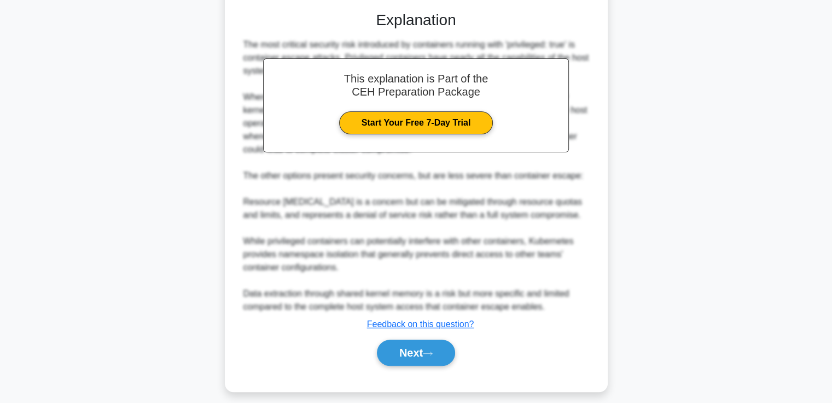
scroll to position [350, 0]
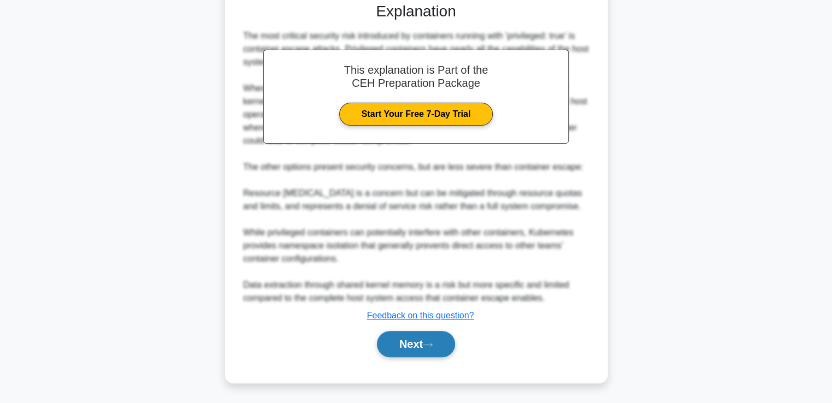
click at [420, 344] on button "Next" at bounding box center [416, 344] width 78 height 26
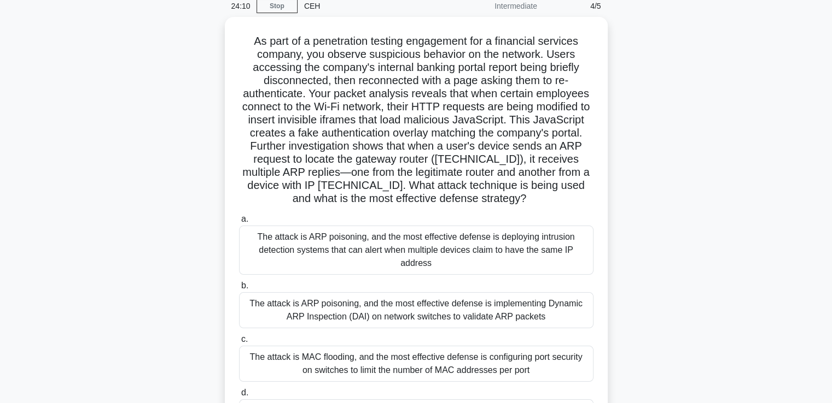
scroll to position [0, 0]
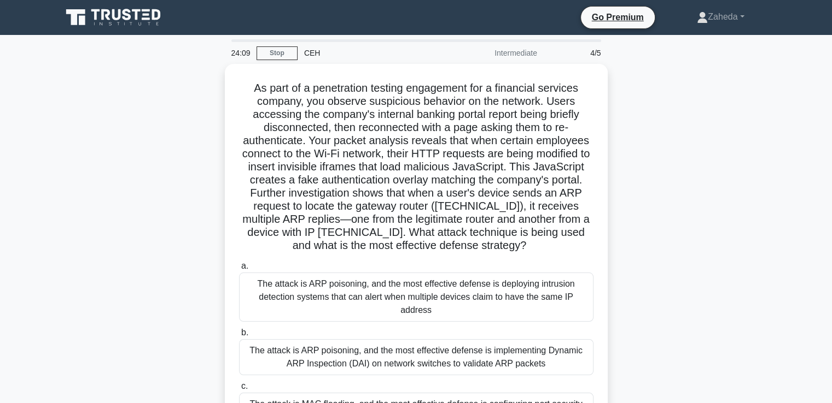
click at [420, 344] on div "The attack is ARP poisoning, and the most effective defense is implementing Dyn…" at bounding box center [416, 358] width 354 height 36
click at [239, 337] on input "b. The attack is ARP poisoning, and the most effective defense is implementing …" at bounding box center [239, 333] width 0 height 7
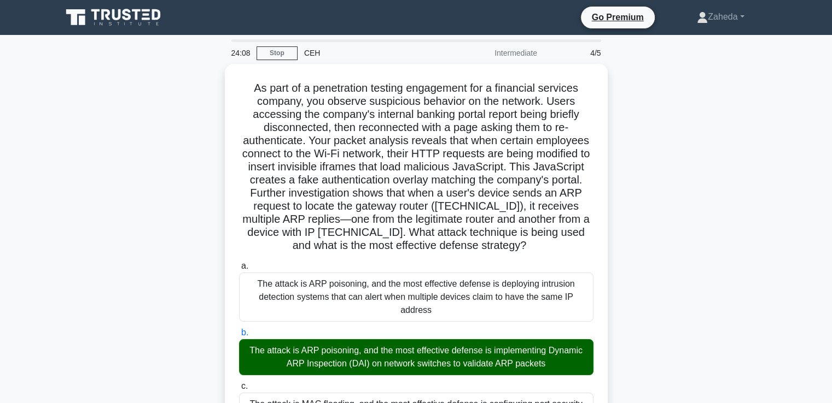
scroll to position [559, 0]
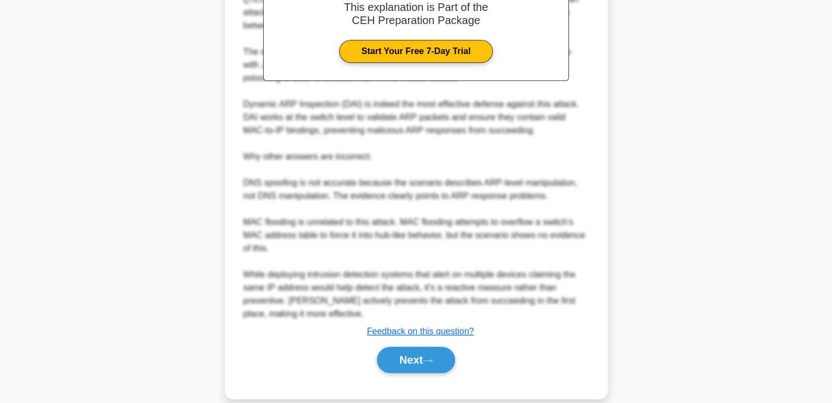
click at [420, 347] on button "Next" at bounding box center [416, 360] width 78 height 26
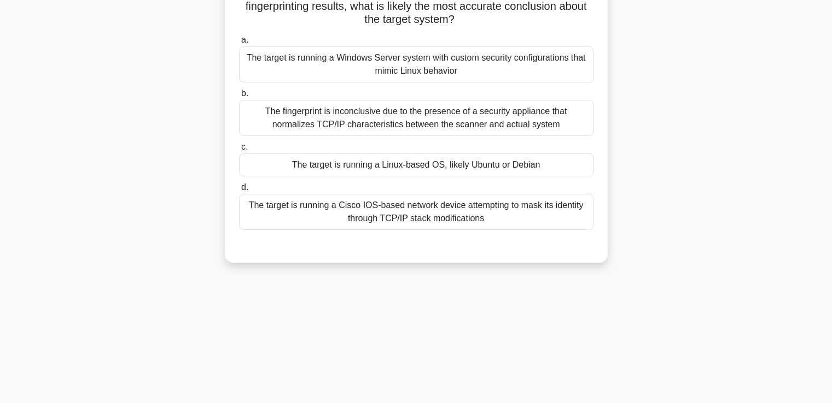
scroll to position [0, 0]
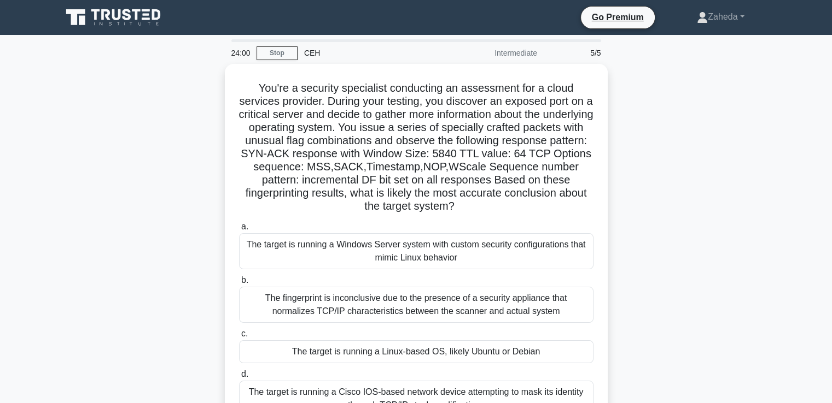
click at [420, 344] on div "The target is running a Linux-based OS, likely Ubuntu or Debian" at bounding box center [416, 352] width 354 height 23
click at [239, 338] on input "c. The target is running a Linux-based OS, likely Ubuntu or Debian" at bounding box center [239, 334] width 0 height 7
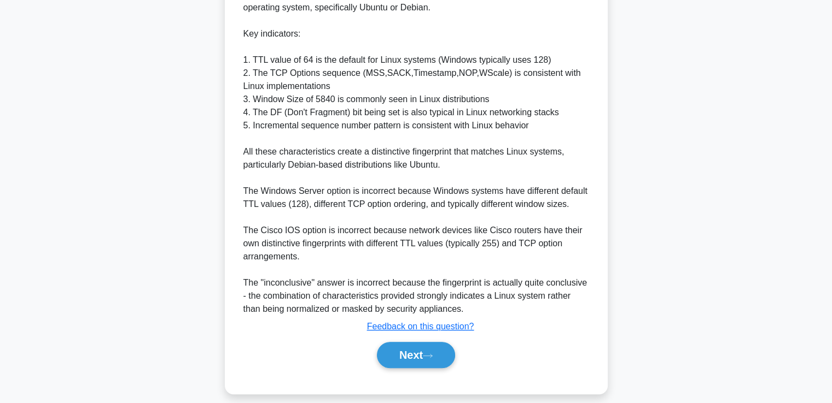
scroll to position [480, 0]
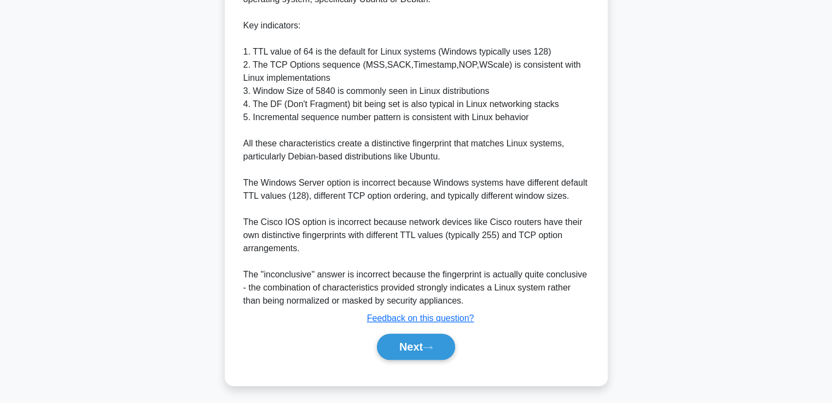
click at [420, 344] on button "Next" at bounding box center [416, 347] width 78 height 26
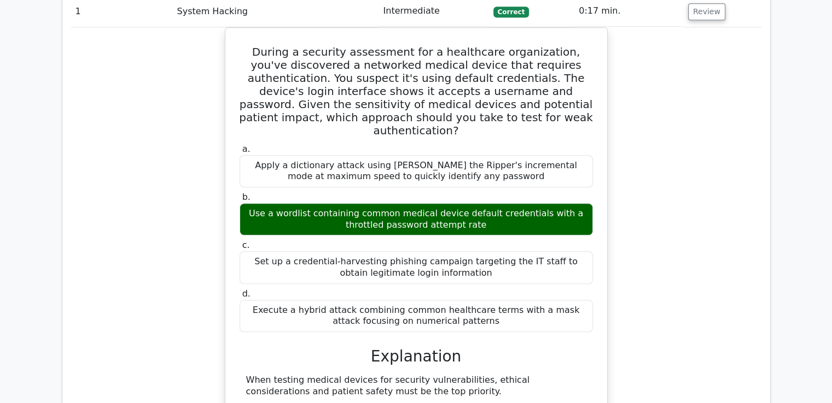
scroll to position [1802, 0]
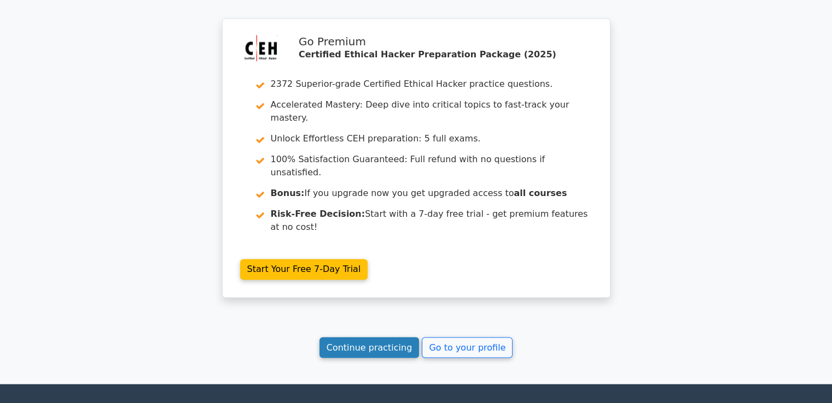
click at [394, 337] on link "Continue practicing" at bounding box center [369, 347] width 100 height 21
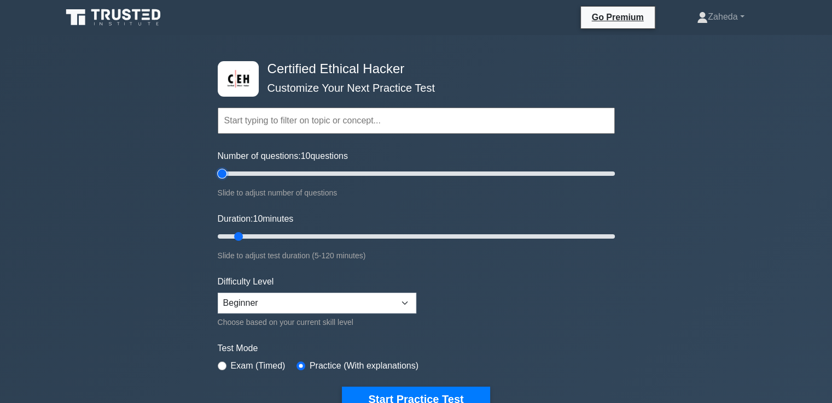
type input "5"
click at [219, 173] on input "Number of questions: 10 questions" at bounding box center [416, 173] width 397 height 13
type input "20"
click at [266, 237] on input "Duration: 10 minutes" at bounding box center [416, 236] width 397 height 13
click at [362, 308] on select "Beginner Intermediate Expert" at bounding box center [317, 303] width 198 height 21
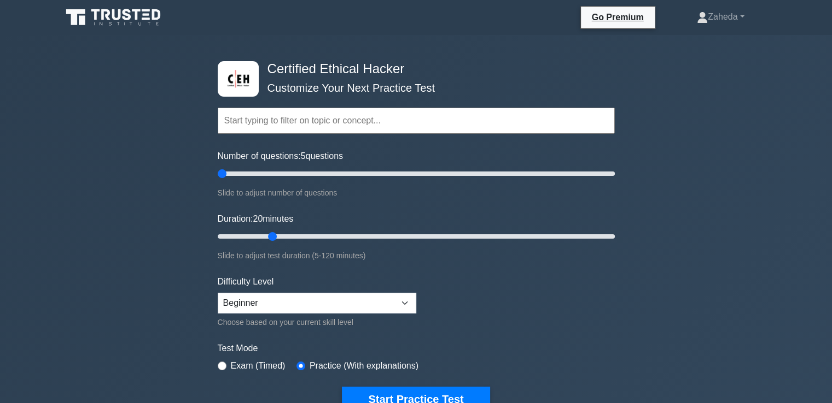
click at [459, 308] on form "Topics Introduction to Ethical Hacking Footprinting and Reconnaissance Scanning…" at bounding box center [416, 243] width 397 height 338
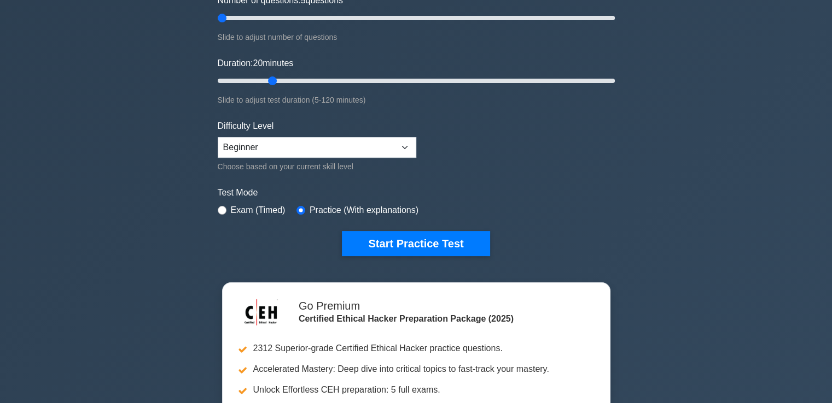
scroll to position [160, 0]
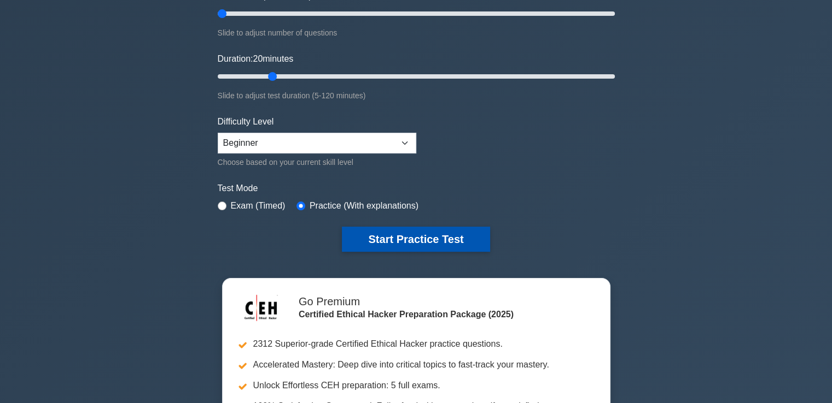
click at [423, 228] on button "Start Practice Test" at bounding box center [416, 239] width 148 height 25
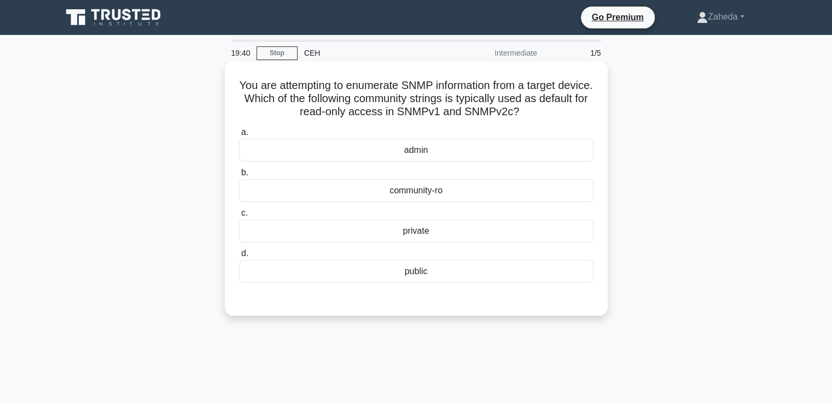
click at [430, 157] on div "admin" at bounding box center [416, 150] width 354 height 23
click at [239, 136] on input "a. admin" at bounding box center [239, 132] width 0 height 7
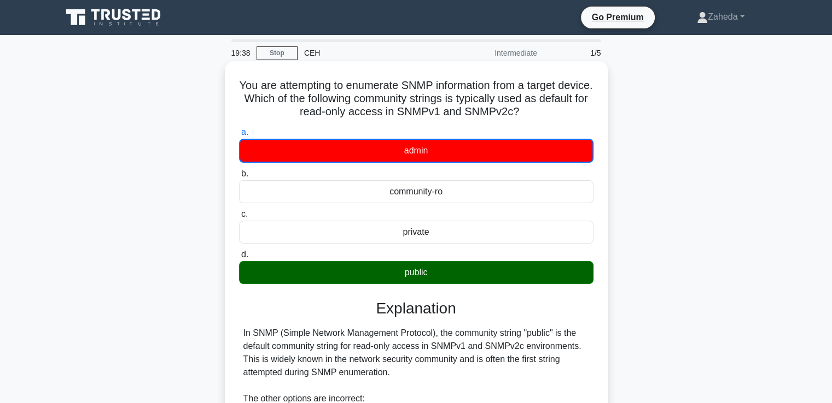
scroll to position [219, 0]
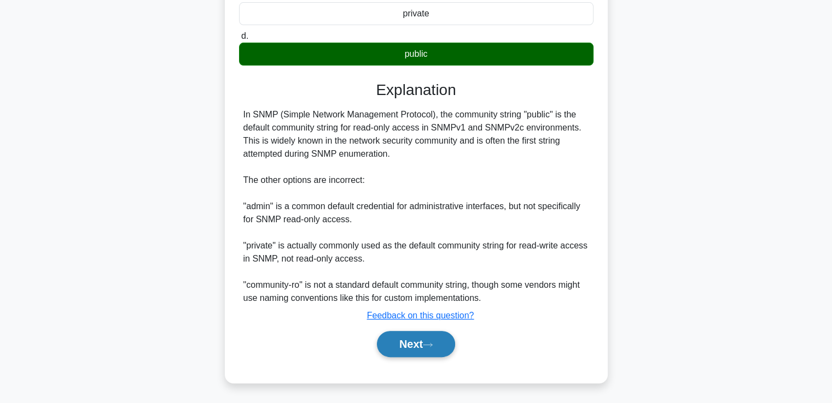
click at [429, 338] on button "Next" at bounding box center [416, 344] width 78 height 26
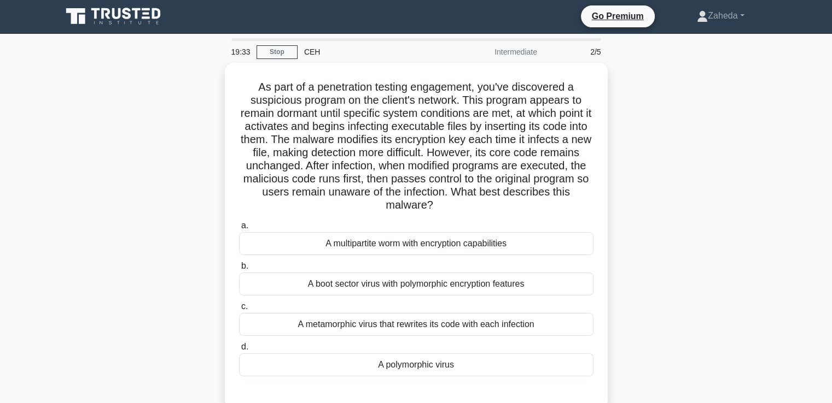
scroll to position [0, 0]
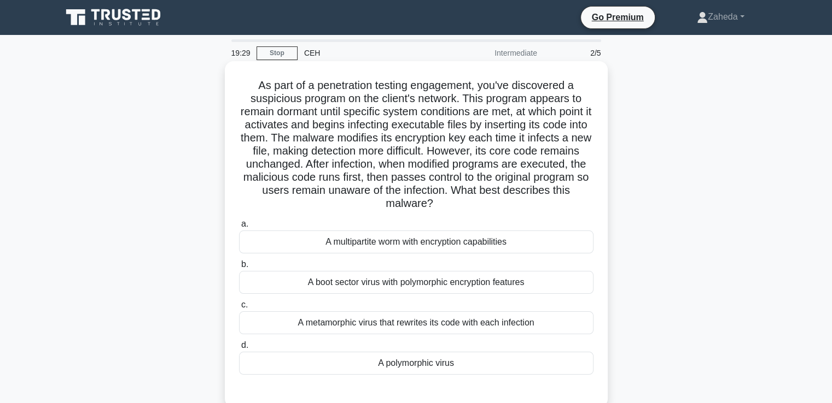
click at [431, 326] on div "A metamorphic virus that rewrites its code with each infection" at bounding box center [416, 323] width 354 height 23
click at [239, 309] on input "c. A metamorphic virus that rewrites its code with each infection" at bounding box center [239, 305] width 0 height 7
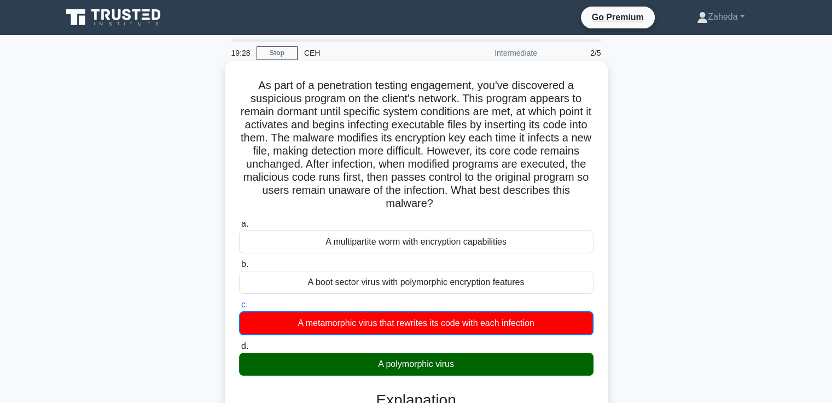
scroll to position [442, 0]
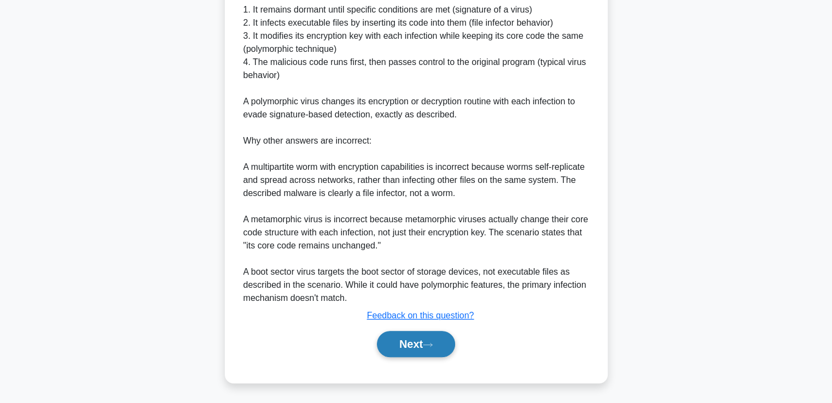
click at [429, 338] on button "Next" at bounding box center [416, 344] width 78 height 26
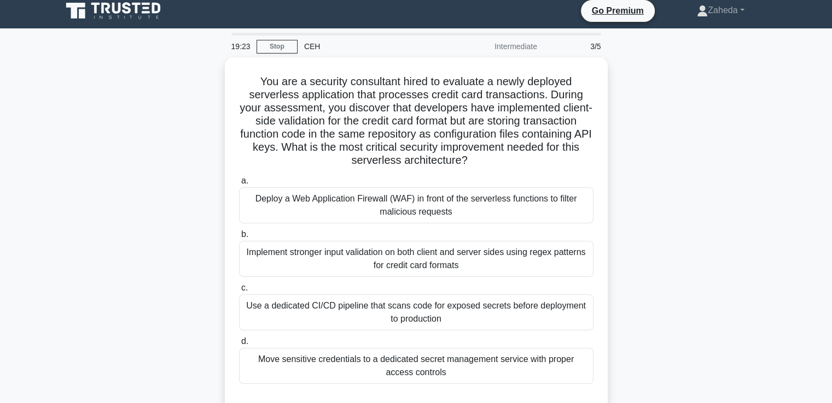
scroll to position [0, 0]
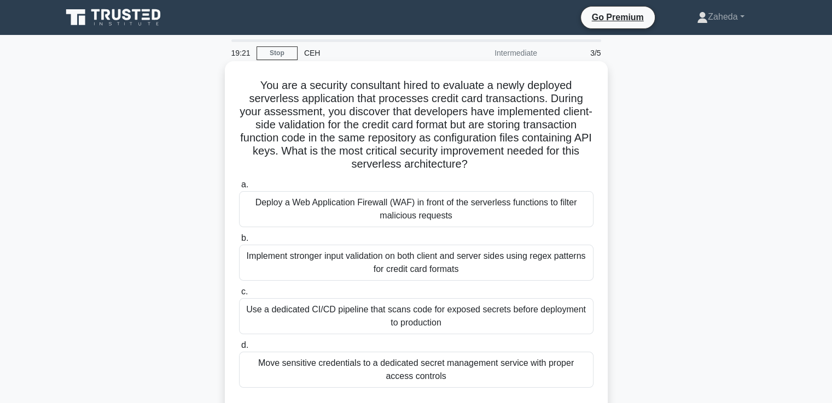
click at [431, 320] on div "Use a dedicated CI/CD pipeline that scans code for exposed secrets before deplo…" at bounding box center [416, 316] width 354 height 36
click at [239, 296] on input "c. Use a dedicated CI/CD pipeline that scans code for exposed secrets before de…" at bounding box center [239, 292] width 0 height 7
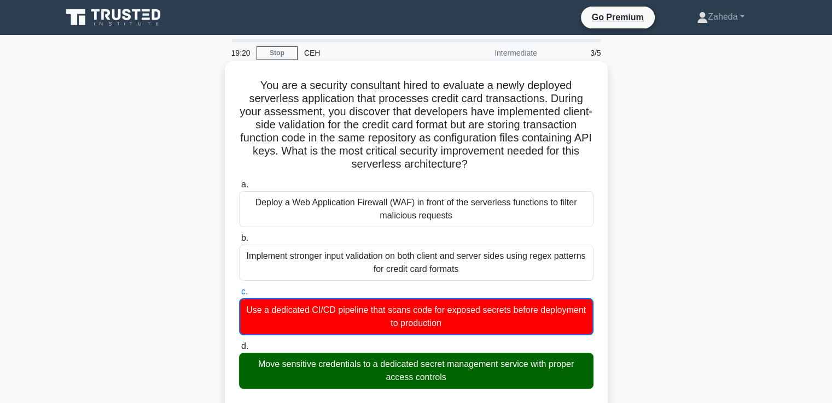
scroll to position [468, 0]
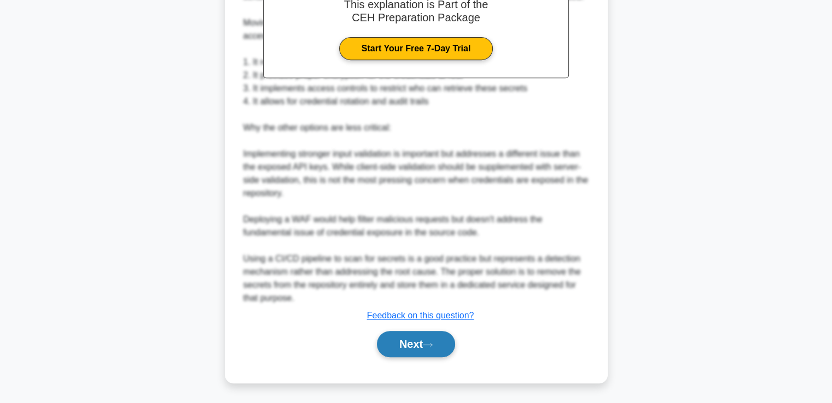
click at [426, 335] on button "Next" at bounding box center [416, 344] width 78 height 26
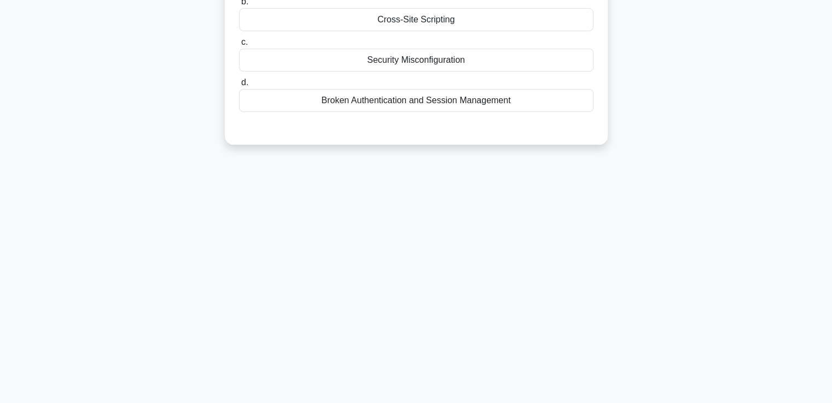
scroll to position [0, 0]
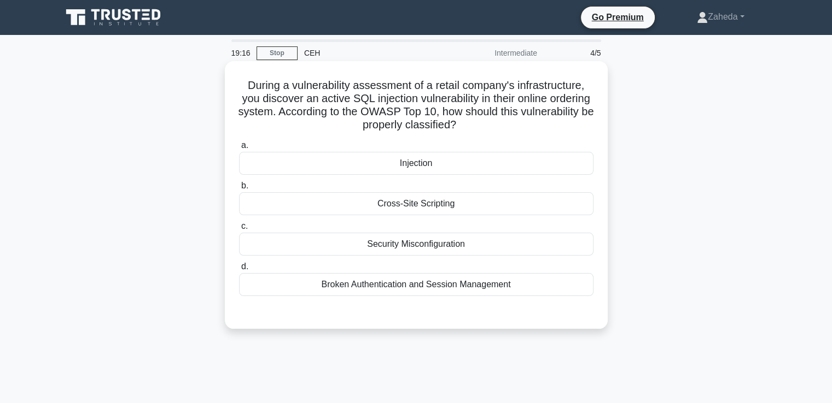
click at [428, 207] on div "Cross-Site Scripting" at bounding box center [416, 203] width 354 height 23
click at [239, 190] on input "b. Cross-Site Scripting" at bounding box center [239, 186] width 0 height 7
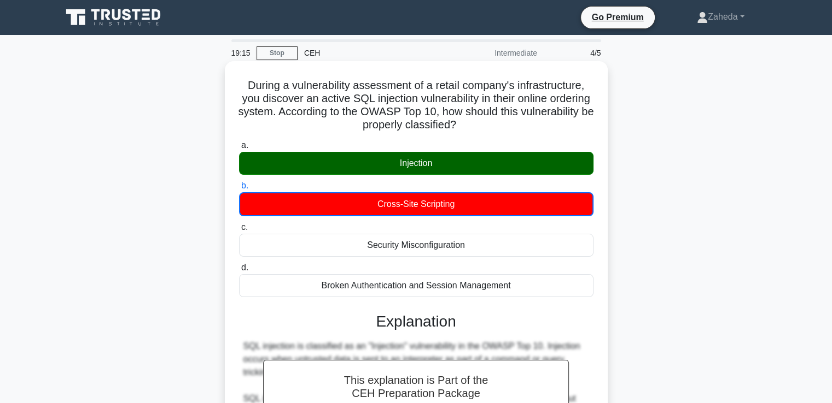
scroll to position [271, 0]
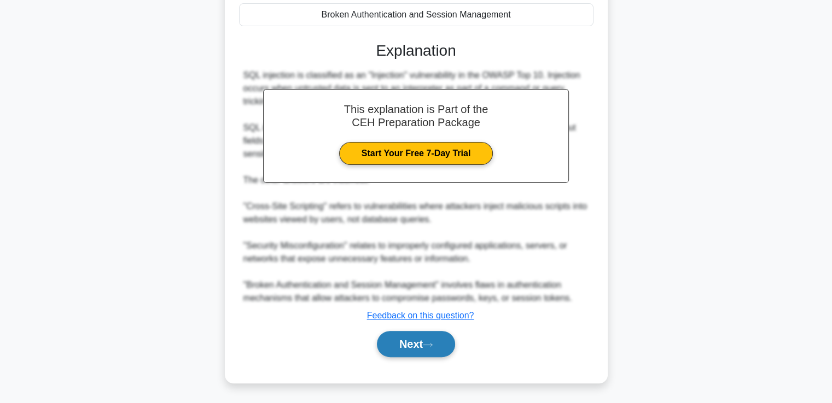
click at [429, 346] on icon at bounding box center [428, 345] width 10 height 6
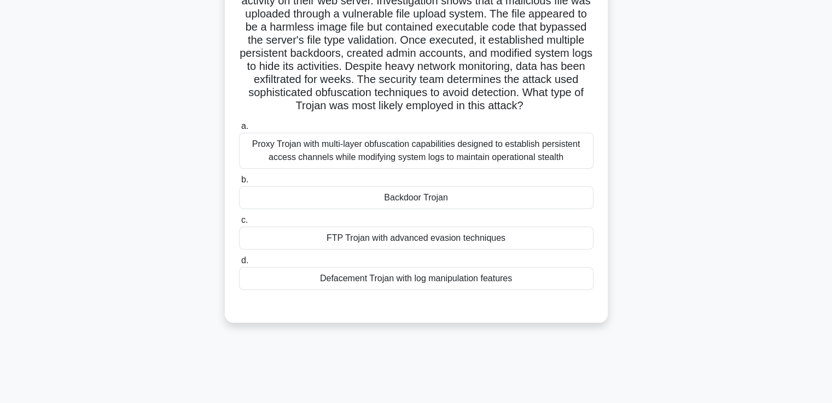
scroll to position [0, 0]
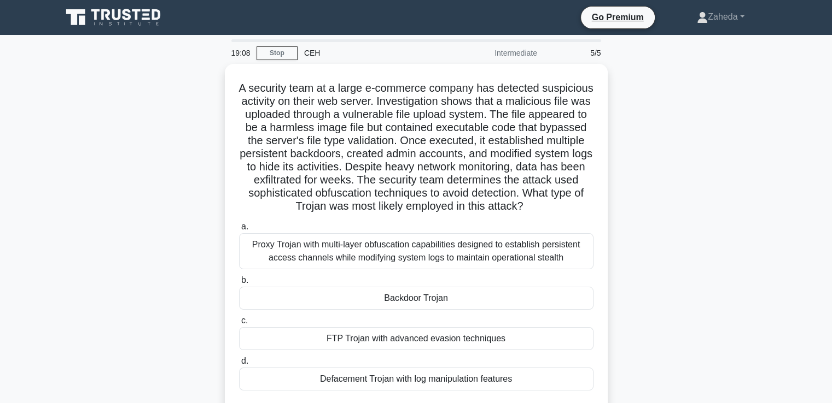
click at [429, 346] on div "FTP Trojan with advanced evasion techniques" at bounding box center [416, 338] width 354 height 23
click at [239, 325] on input "c. FTP Trojan with advanced evasion techniques" at bounding box center [239, 321] width 0 height 7
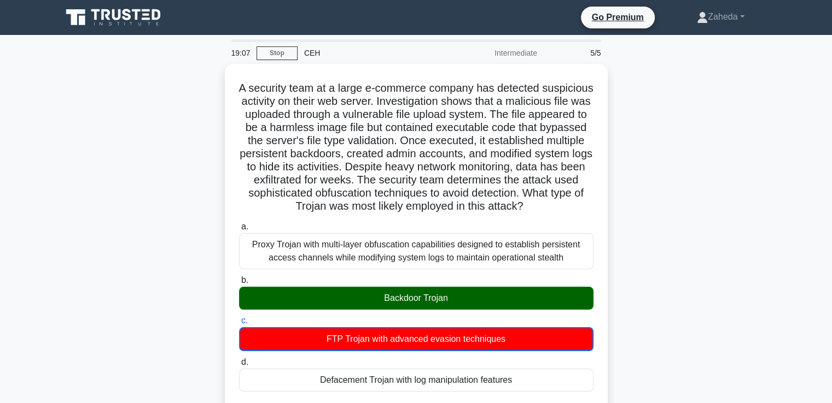
scroll to position [415, 0]
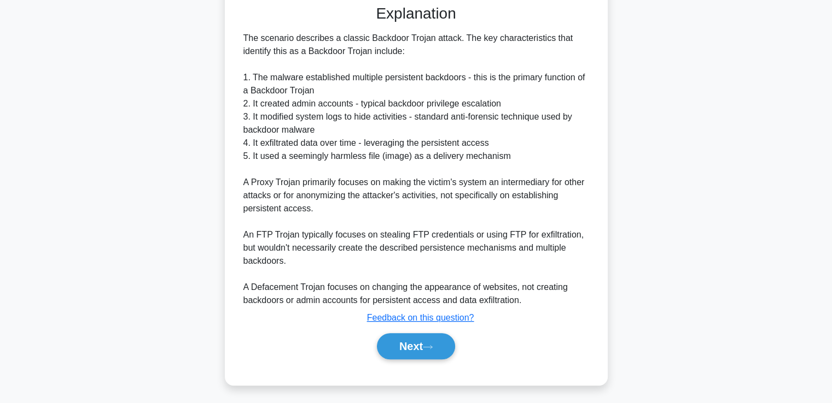
click at [429, 346] on icon at bounding box center [428, 347] width 10 height 6
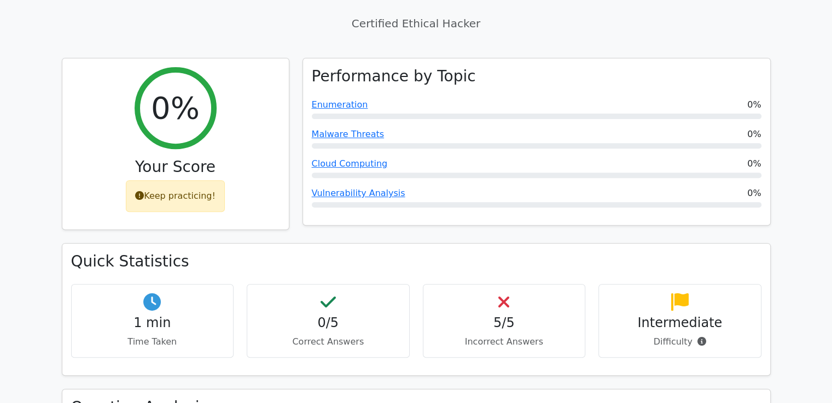
scroll to position [1590, 0]
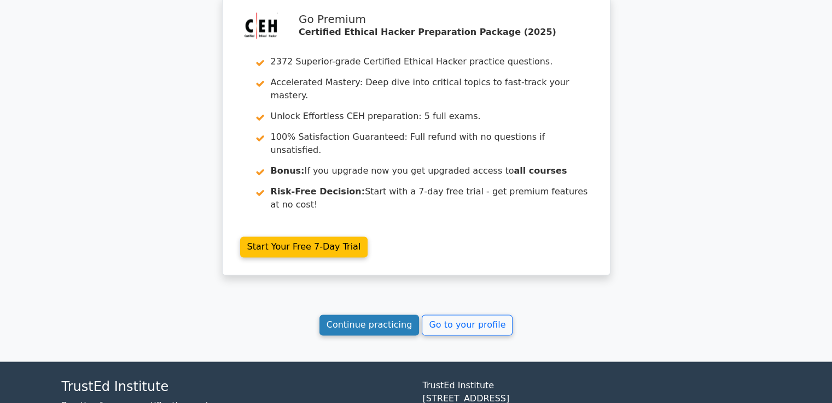
click at [383, 315] on link "Continue practicing" at bounding box center [369, 325] width 100 height 21
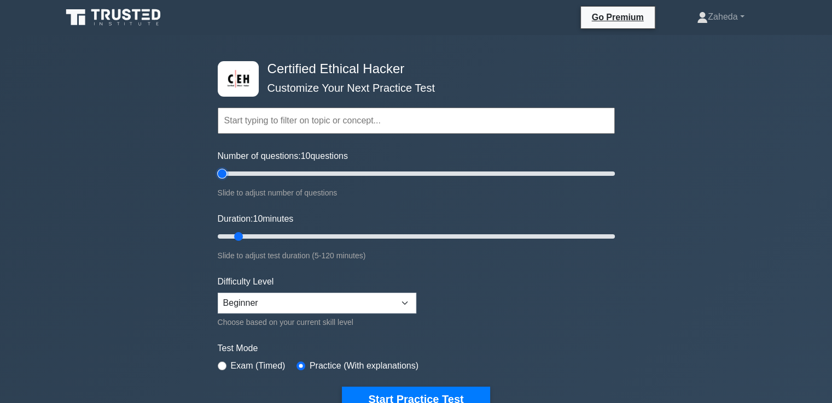
type input "5"
click at [218, 172] on input "Number of questions: 10 questions" at bounding box center [416, 173] width 397 height 13
type input "45"
click at [361, 237] on input "Duration: 45 minutes" at bounding box center [416, 236] width 397 height 13
click at [377, 393] on button "Start Practice Test" at bounding box center [416, 399] width 148 height 25
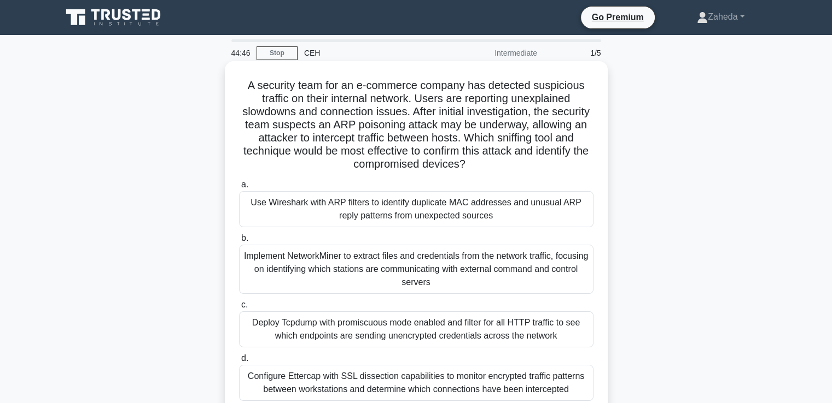
click at [244, 84] on h5 "A security team for an e-commerce company has detected suspicious traffic on th…" at bounding box center [416, 125] width 356 height 93
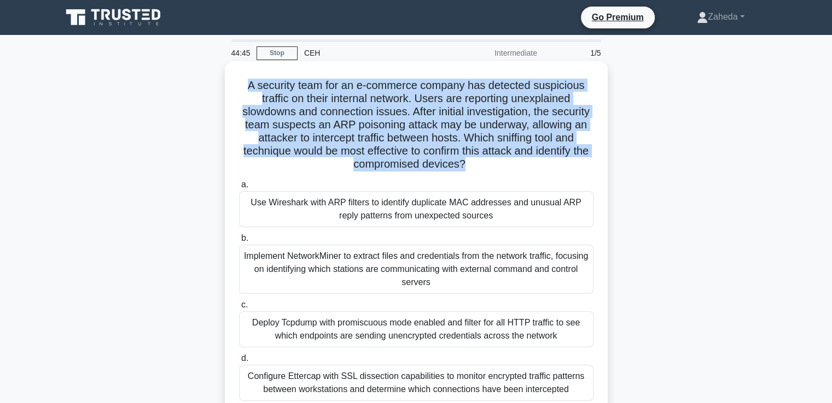
click at [244, 84] on h5 "A security team for an e-commerce company has detected suspicious traffic on th…" at bounding box center [416, 125] width 356 height 93
copy div "A security team for an e-commerce company has detected suspicious traffic on th…"
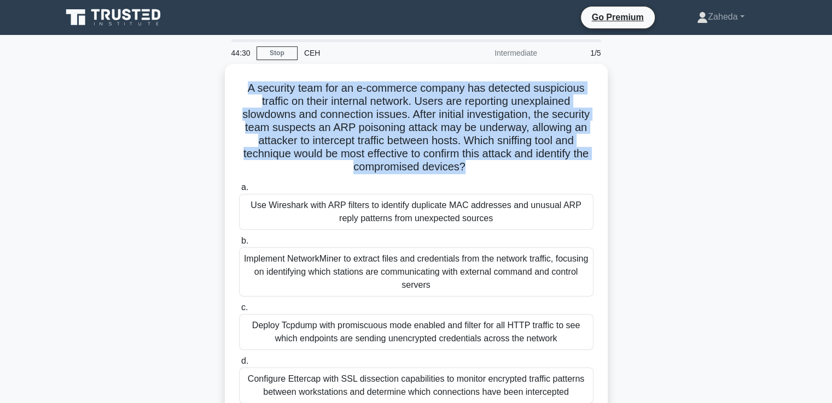
click at [188, 175] on div "A security team for an e-commerce company has detected suspicious traffic on th…" at bounding box center [416, 257] width 722 height 386
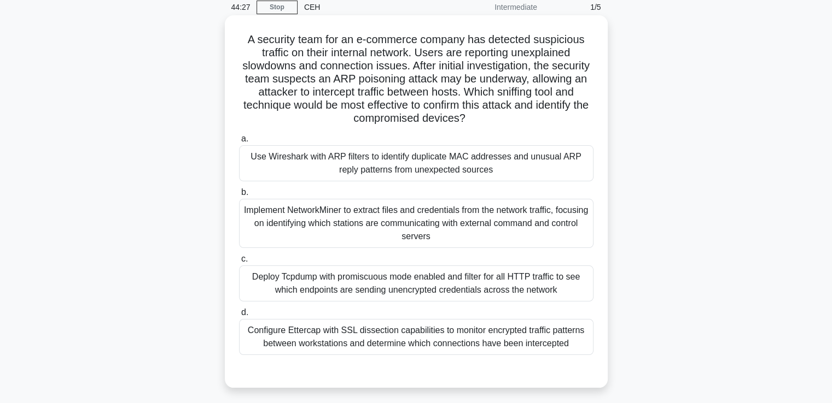
scroll to position [33, 0]
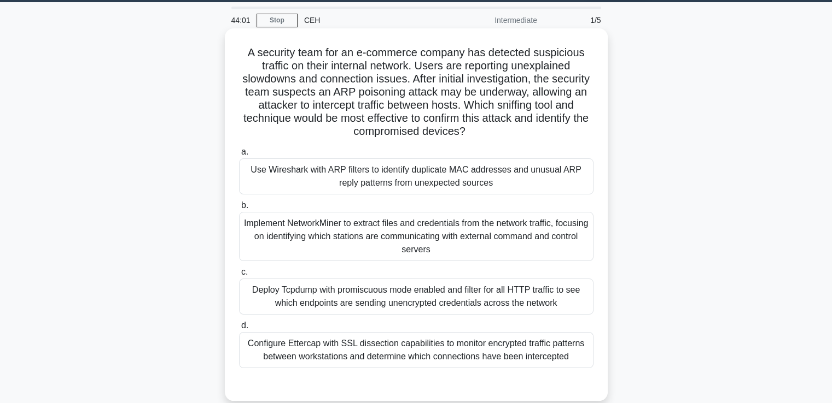
click at [317, 165] on div "Use Wireshark with ARP filters to identify duplicate MAC addresses and unusual …" at bounding box center [416, 177] width 354 height 36
click at [239, 156] on input "a. Use Wireshark with ARP filters to identify duplicate MAC addresses and unusu…" at bounding box center [239, 152] width 0 height 7
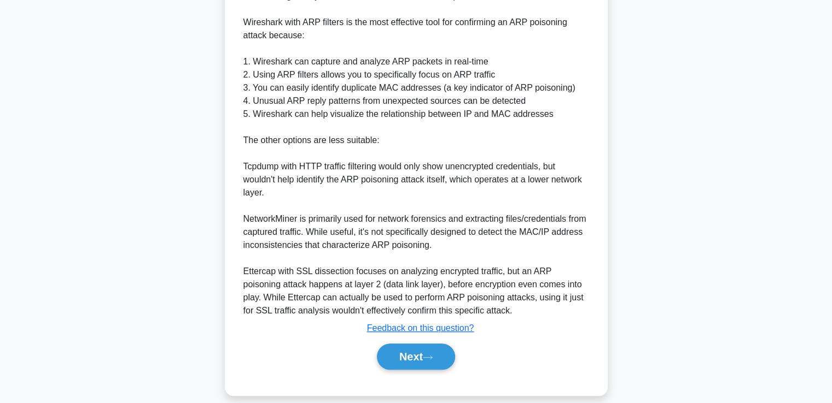
scroll to position [493, 0]
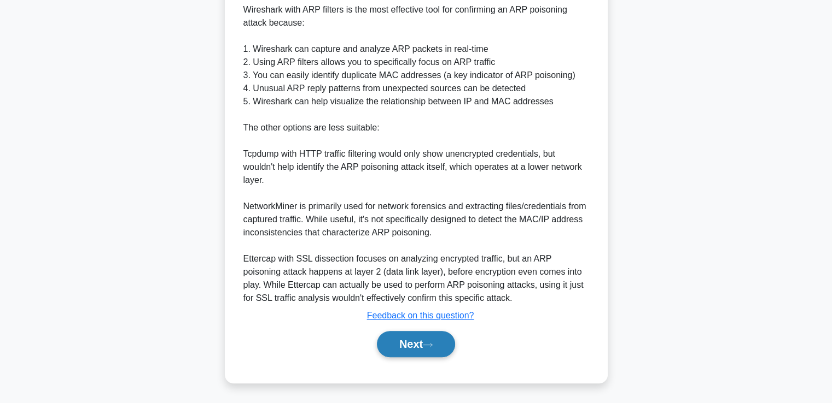
click at [420, 346] on button "Next" at bounding box center [416, 344] width 78 height 26
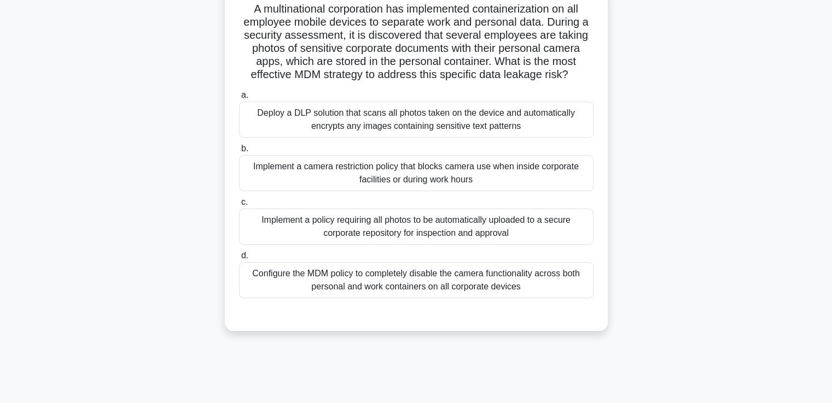
scroll to position [0, 0]
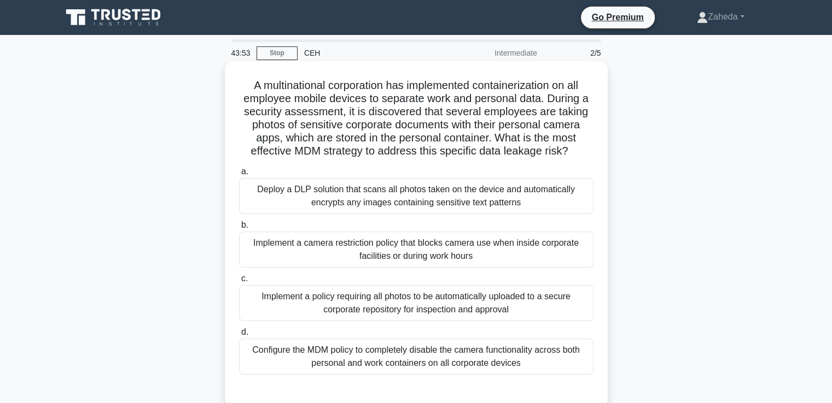
click at [244, 82] on h5 "A multinational corporation has implemented containerization on all employee mo…" at bounding box center [416, 119] width 356 height 80
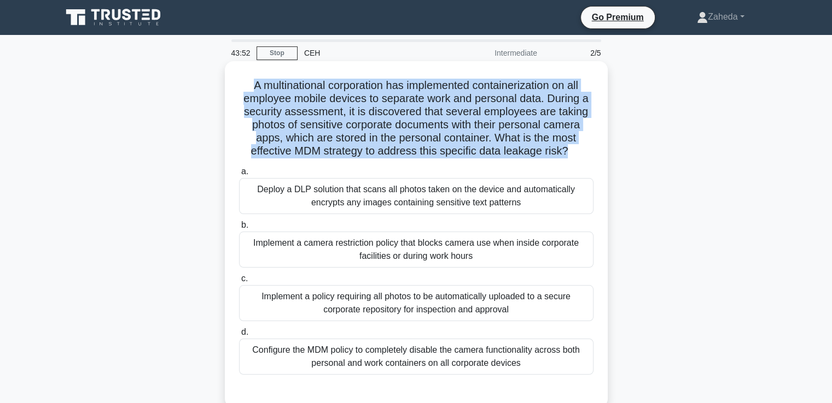
click at [244, 82] on h5 "A multinational corporation has implemented containerization on all employee mo…" at bounding box center [416, 119] width 356 height 80
copy div "A multinational corporation has implemented containerization on all employee mo…"
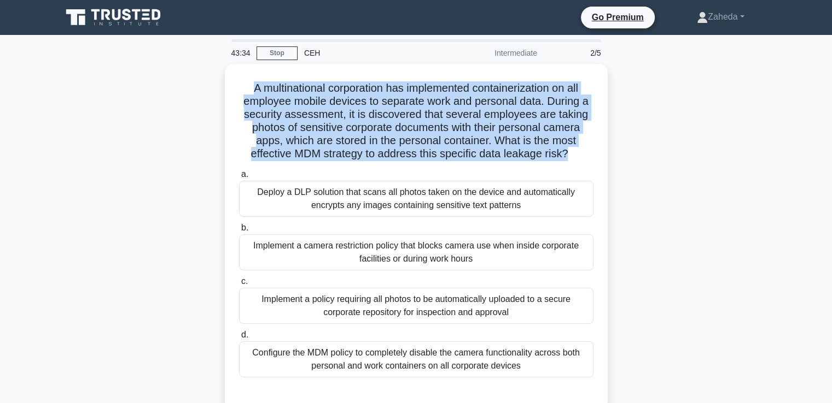
click at [138, 179] on div "A multinational corporation has implemented containerization on all employee mo…" at bounding box center [416, 244] width 722 height 360
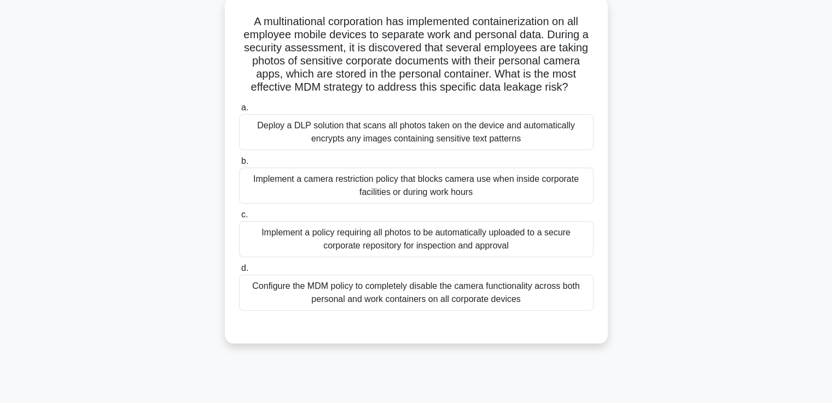
scroll to position [73, 0]
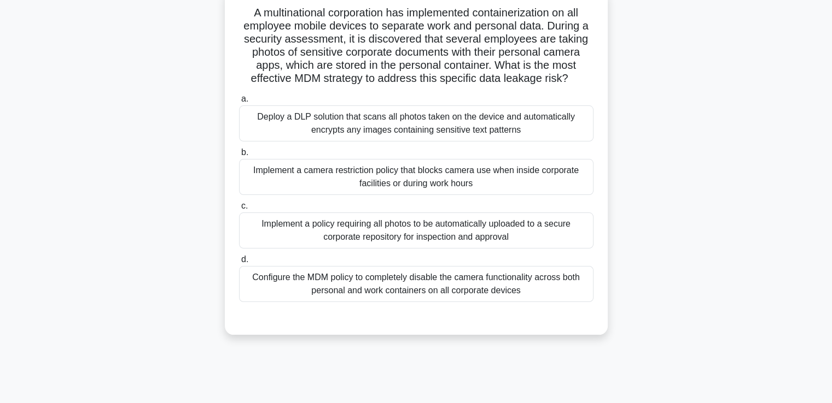
click at [361, 281] on div "Configure the MDM policy to completely disable the camera functionality across …" at bounding box center [416, 284] width 354 height 36
click at [239, 264] on input "d. Configure the MDM policy to completely disable the camera functionality acro…" at bounding box center [239, 259] width 0 height 7
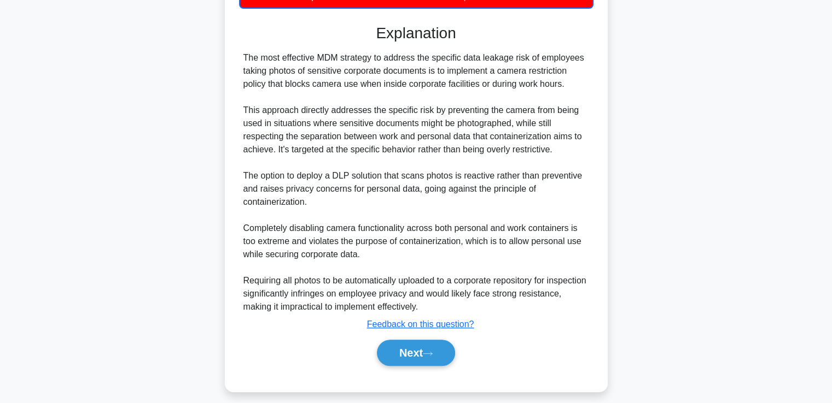
scroll to position [376, 0]
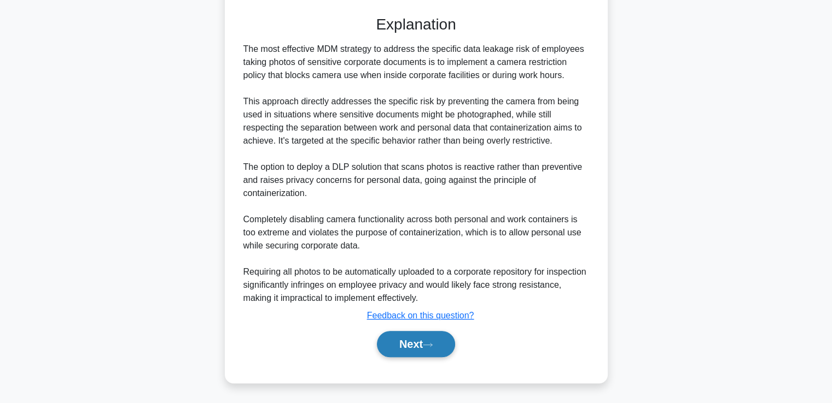
click at [407, 340] on button "Next" at bounding box center [416, 344] width 78 height 26
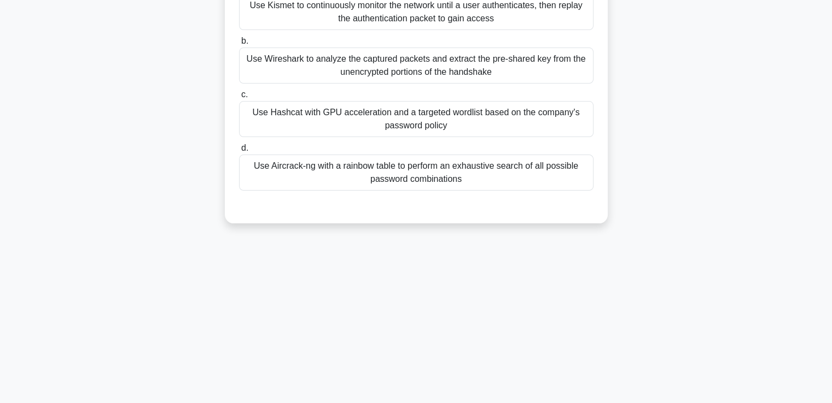
scroll to position [0, 0]
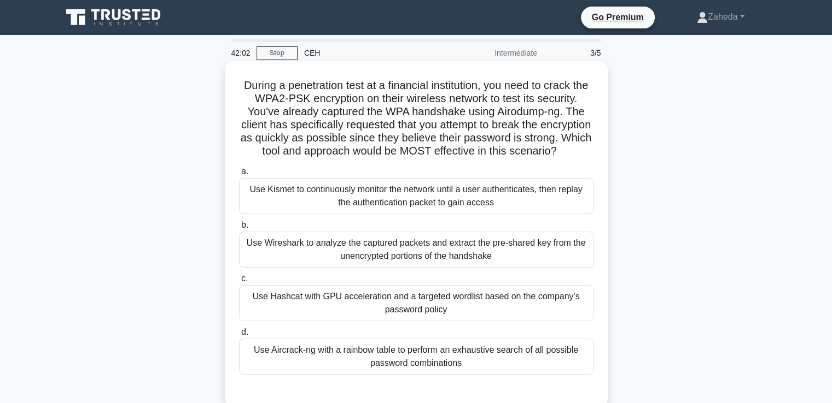
click at [244, 81] on h5 "During a penetration test at a financial institution, you need to crack the WPA…" at bounding box center [416, 119] width 356 height 80
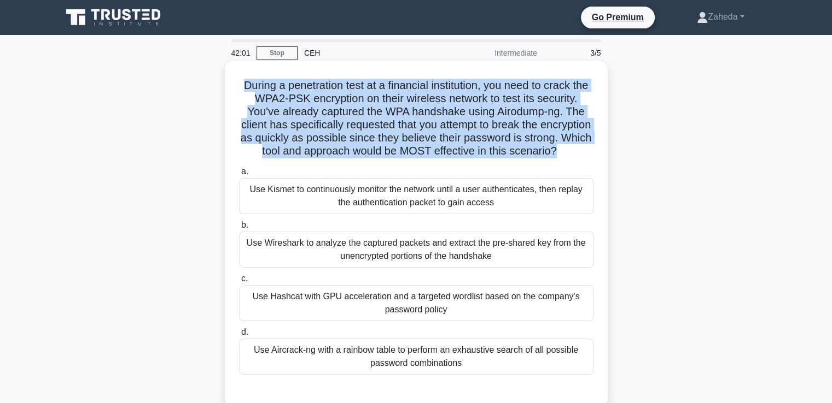
click at [244, 81] on h5 "During a penetration test at a financial institution, you need to crack the WPA…" at bounding box center [416, 119] width 356 height 80
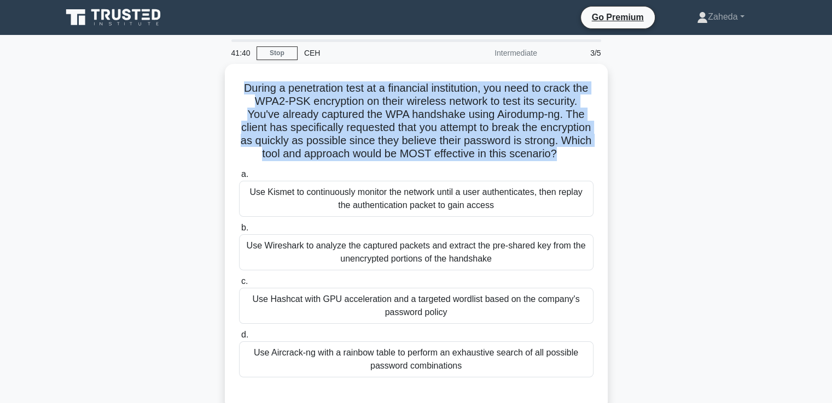
click at [193, 114] on div "During a penetration test at a financial institution, you need to crack the WPA…" at bounding box center [416, 244] width 722 height 360
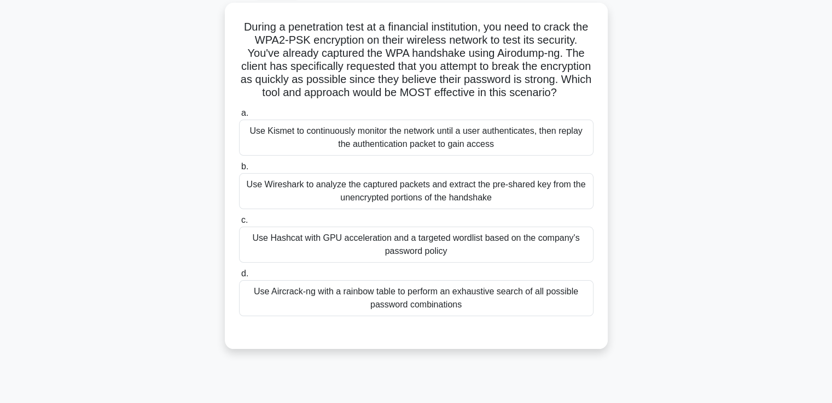
scroll to position [63, 0]
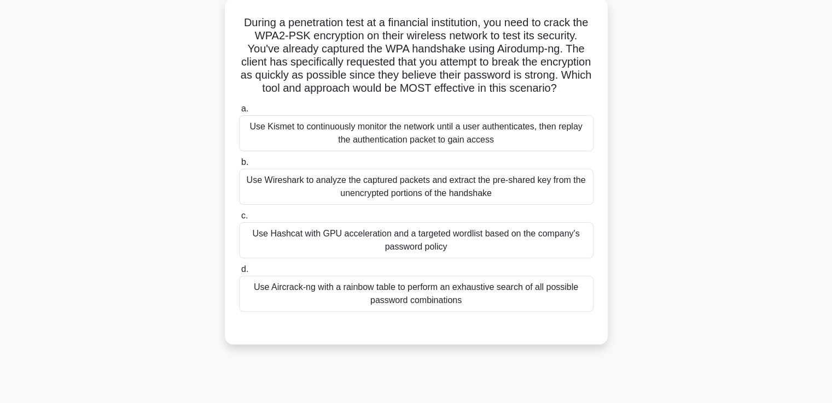
click at [371, 253] on div "Use Hashcat with GPU acceleration and a targeted wordlist based on the company'…" at bounding box center [416, 241] width 354 height 36
click at [239, 220] on input "c. Use Hashcat with GPU acceleration and a targeted wordlist based on the compa…" at bounding box center [239, 216] width 0 height 7
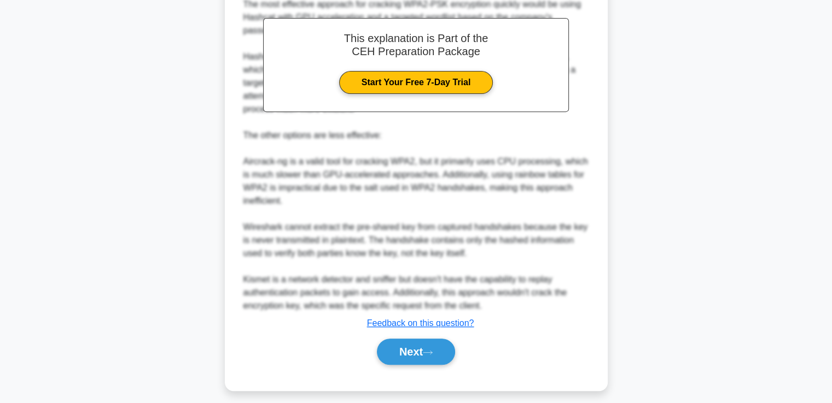
scroll to position [441, 0]
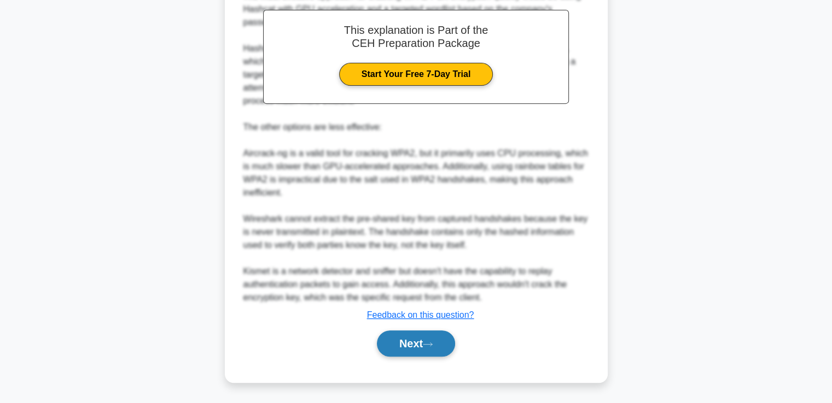
click at [397, 348] on button "Next" at bounding box center [416, 344] width 78 height 26
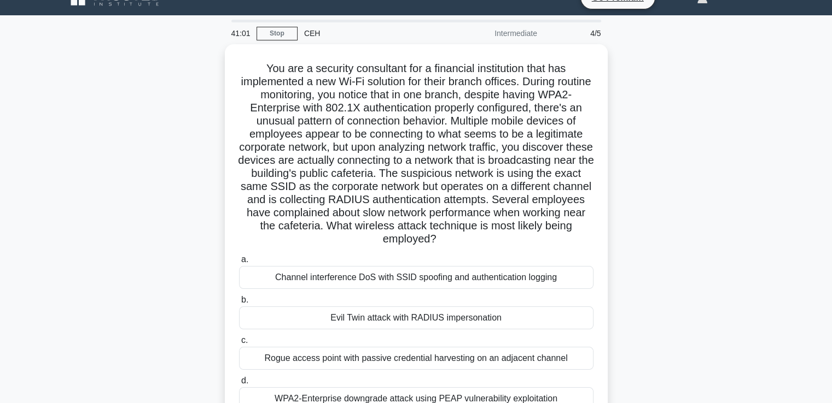
scroll to position [13, 0]
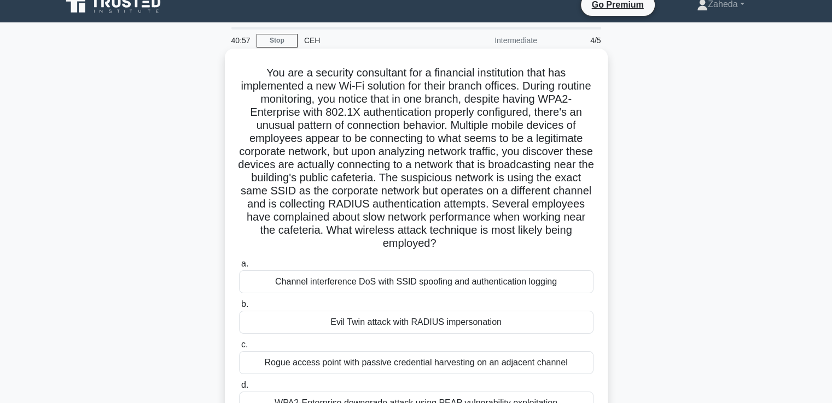
click at [402, 284] on div "Channel interference DoS with SSID spoofing and authentication logging" at bounding box center [416, 282] width 354 height 23
click at [239, 268] on input "a. Channel interference DoS with SSID spoofing and authentication logging" at bounding box center [239, 264] width 0 height 7
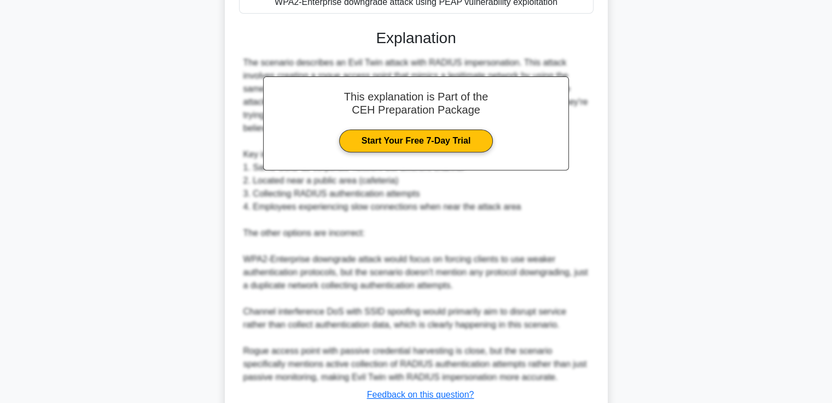
scroll to position [494, 0]
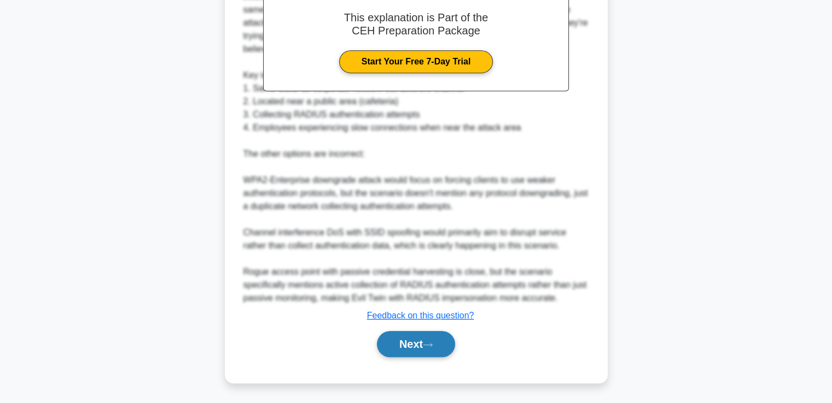
click at [411, 338] on button "Next" at bounding box center [416, 344] width 78 height 26
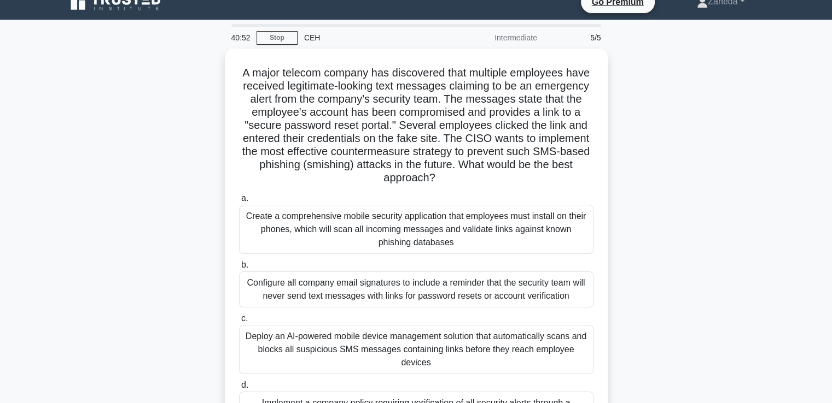
scroll to position [0, 0]
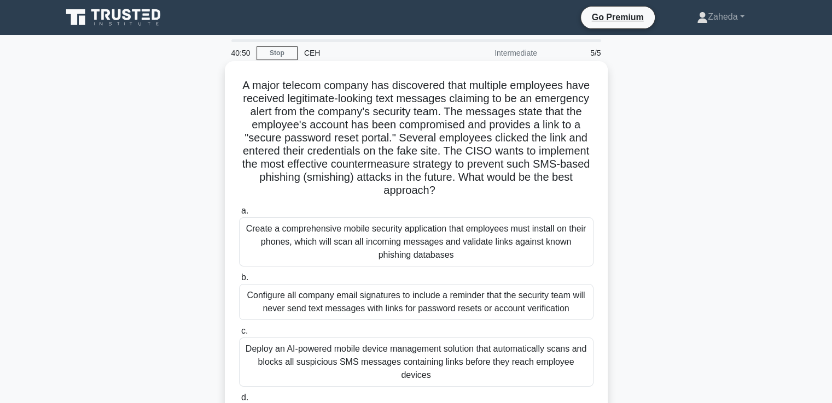
click at [409, 351] on div "Deploy an AI-powered mobile device management solution that automatically scans…" at bounding box center [416, 362] width 354 height 49
click at [239, 335] on input "c. Deploy an AI-powered mobile device management solution that automatically sc…" at bounding box center [239, 331] width 0 height 7
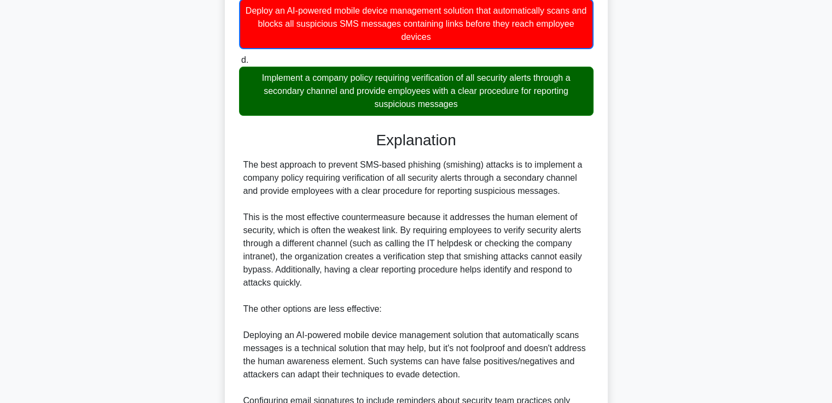
scroll to position [534, 0]
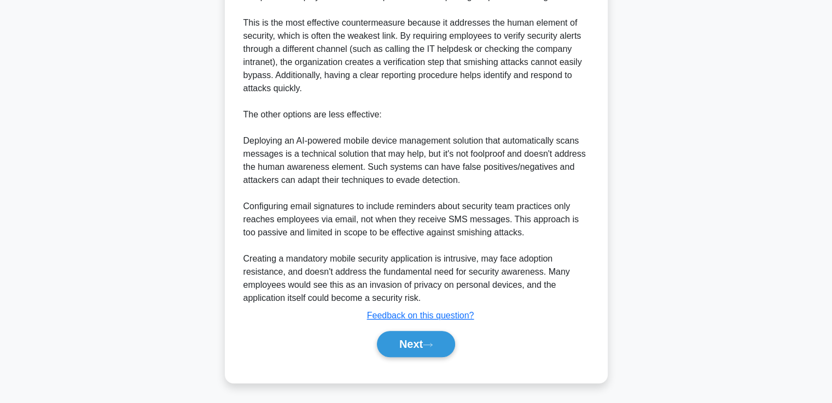
click at [409, 351] on button "Next" at bounding box center [416, 344] width 78 height 26
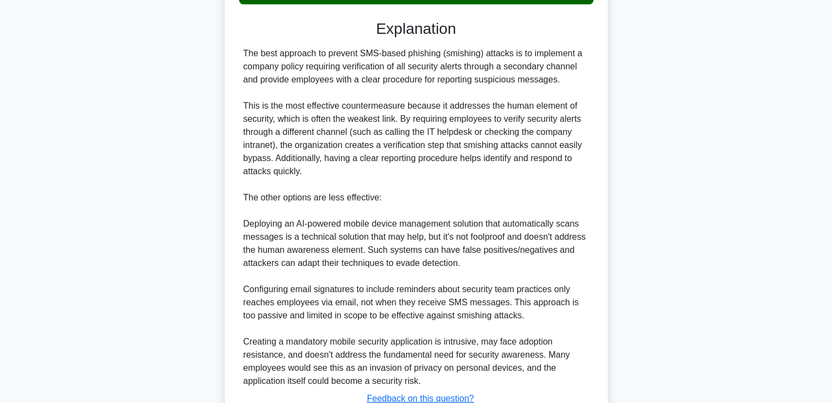
scroll to position [404, 0]
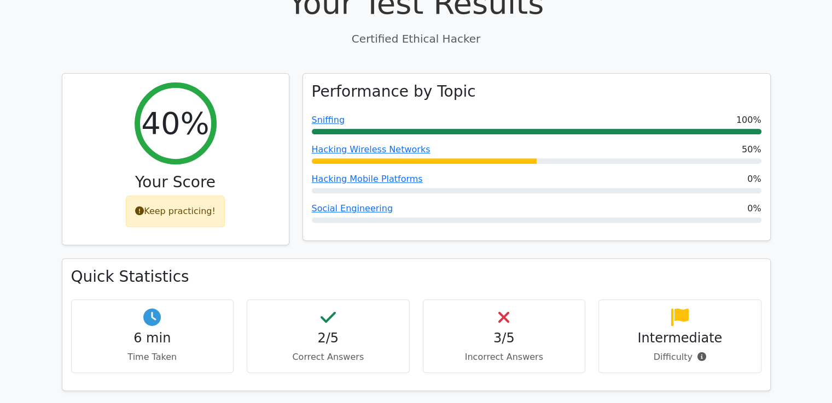
scroll to position [378, 0]
